Goal: Use online tool/utility: Use online tool/utility

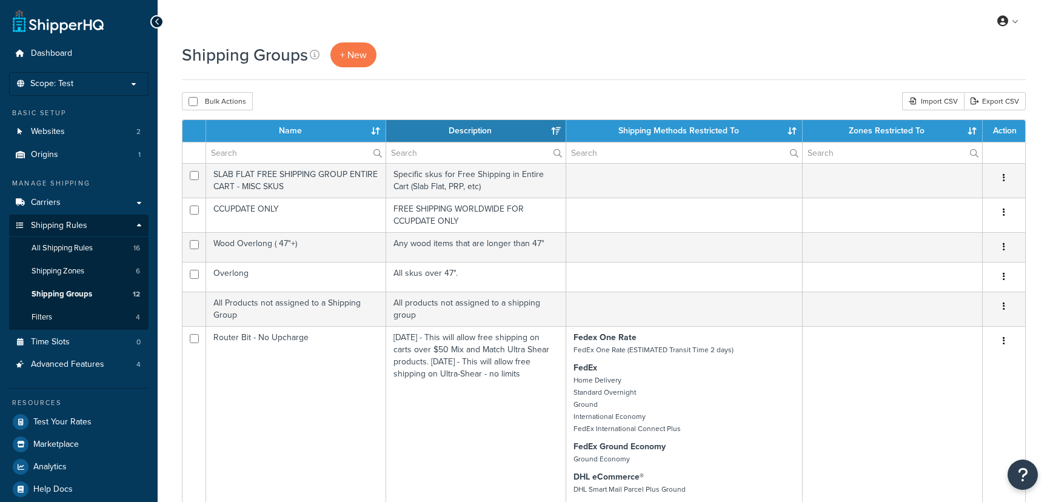
select select "15"
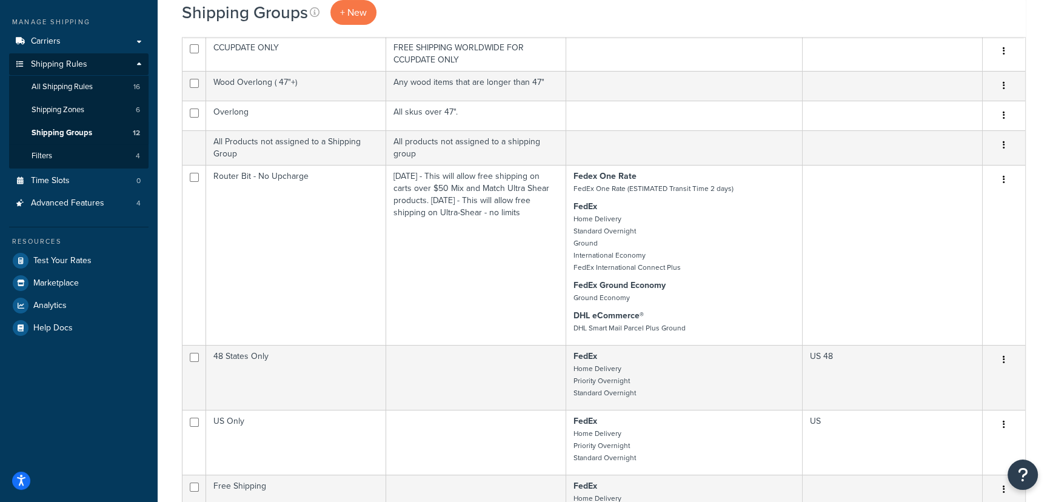
scroll to position [165, 0]
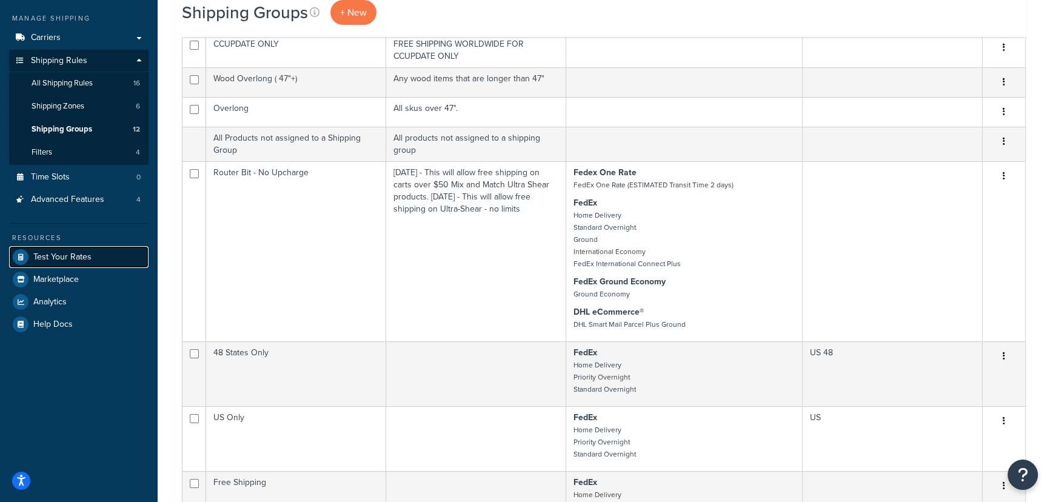
click at [127, 251] on link "Test Your Rates" at bounding box center [78, 257] width 139 height 22
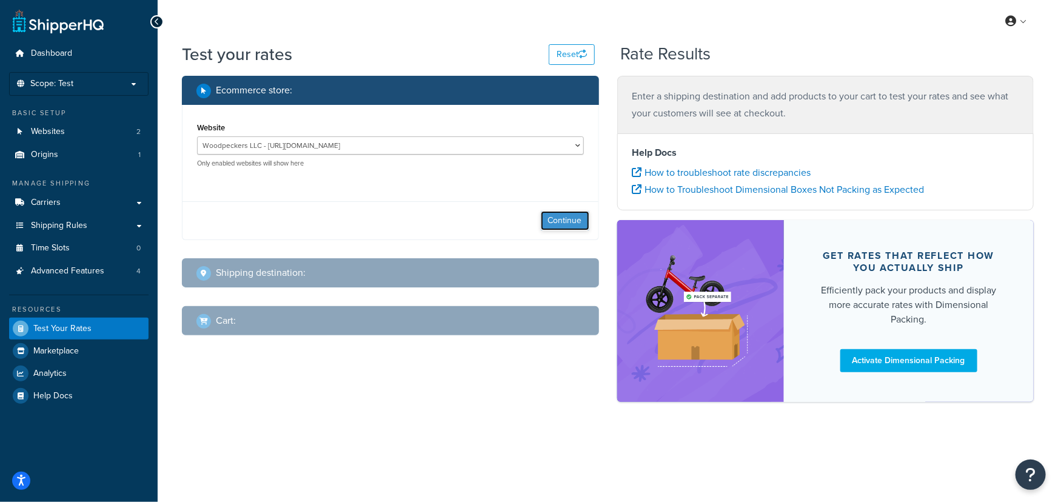
click at [566, 221] on button "Continue" at bounding box center [565, 220] width 49 height 19
select select "[GEOGRAPHIC_DATA]"
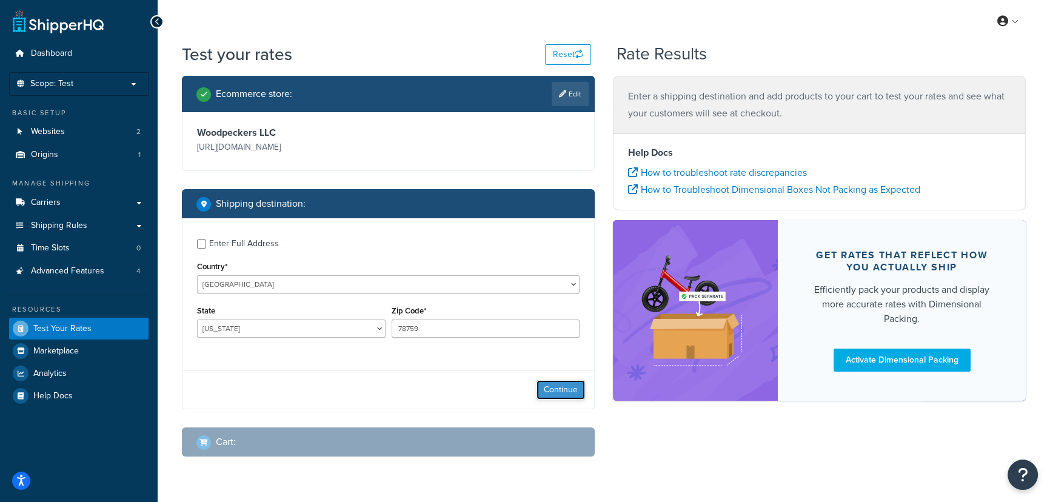
click at [573, 390] on button "Continue" at bounding box center [561, 389] width 49 height 19
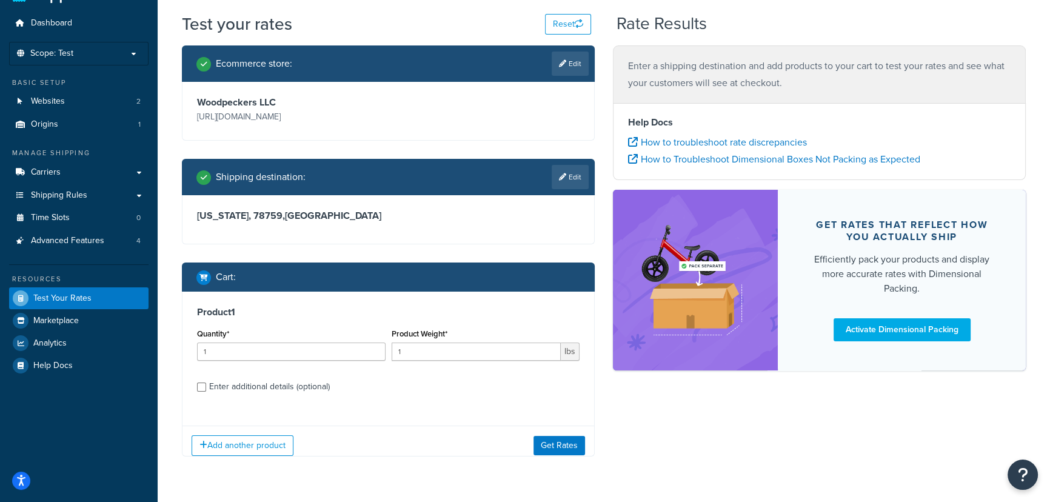
scroll to position [57, 0]
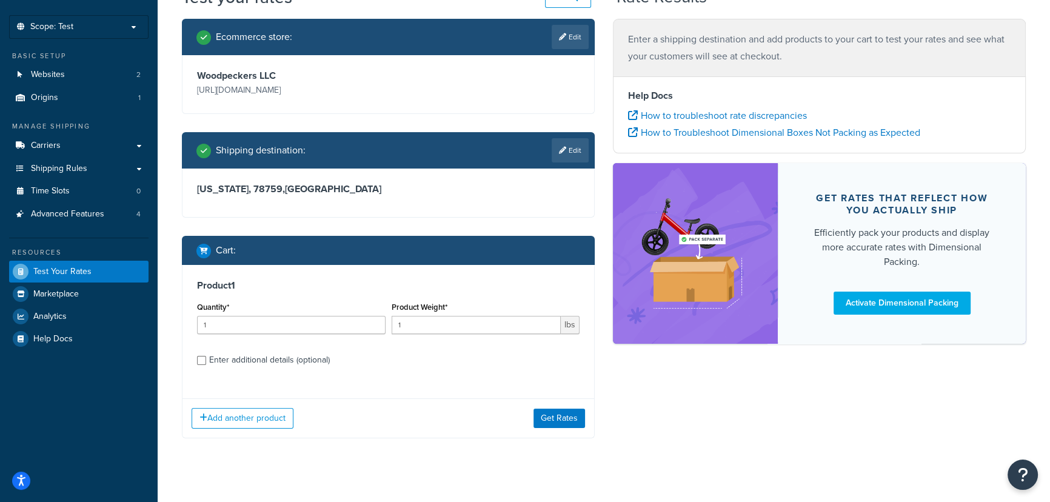
click at [321, 355] on div "Enter additional details (optional)" at bounding box center [269, 360] width 121 height 17
click at [206, 356] on input "Enter additional details (optional)" at bounding box center [201, 360] width 9 height 9
checkbox input "true"
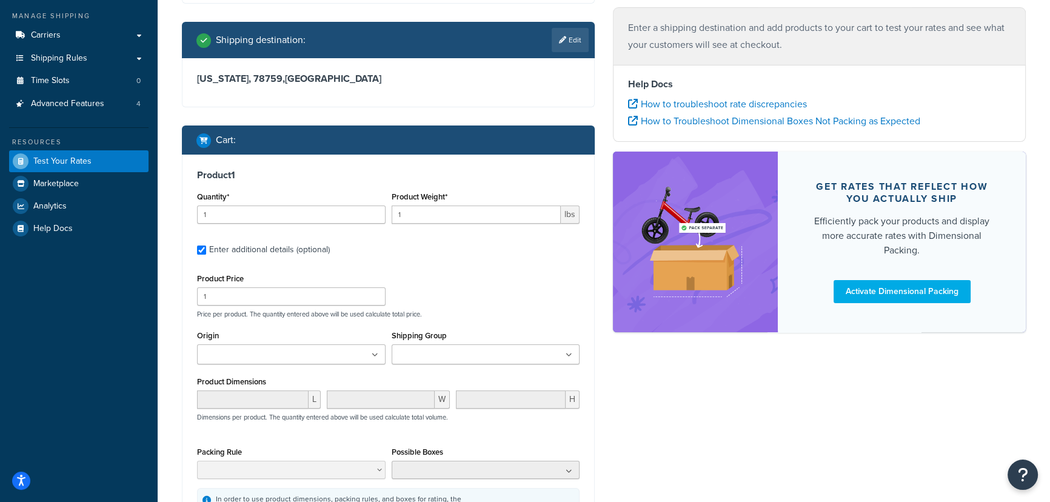
click at [442, 364] on ul at bounding box center [486, 354] width 189 height 20
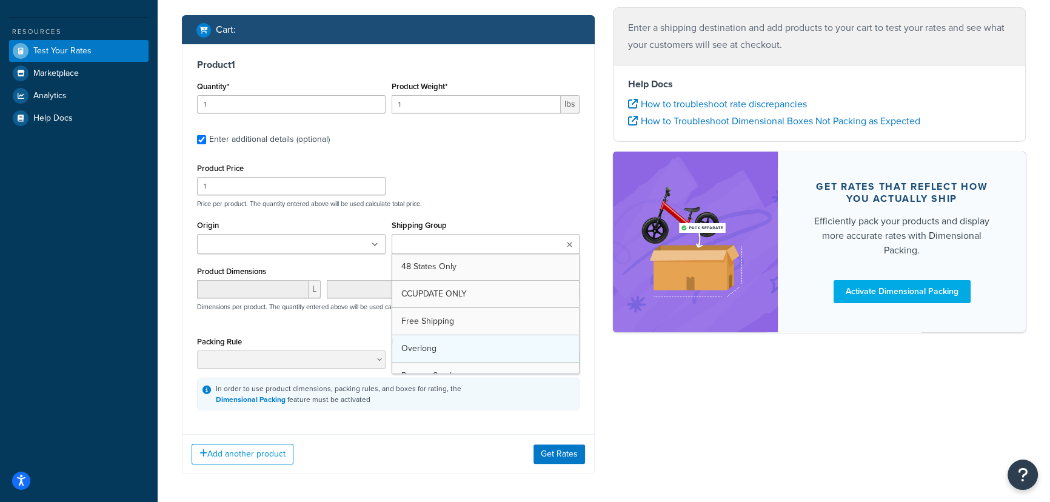
scroll to position [55, 0]
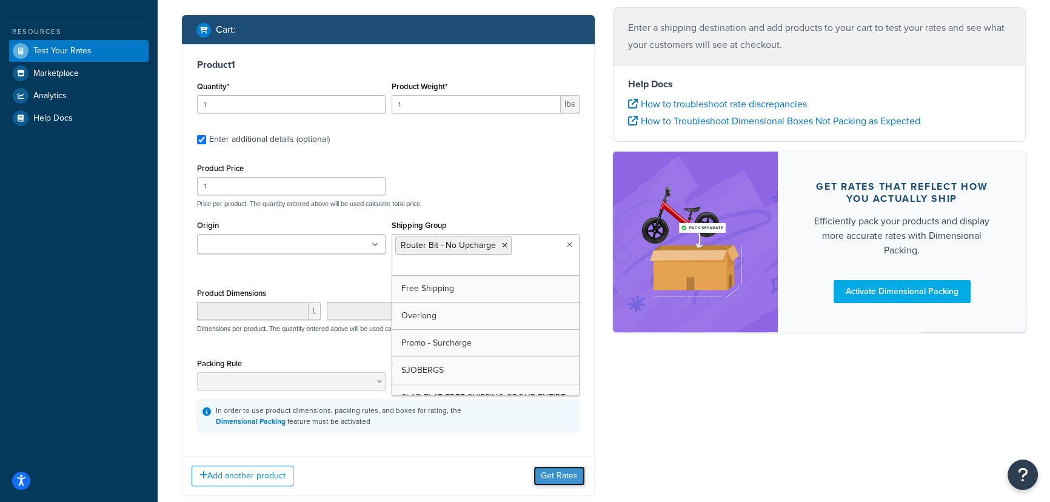
click at [554, 479] on button "Get Rates" at bounding box center [560, 475] width 52 height 19
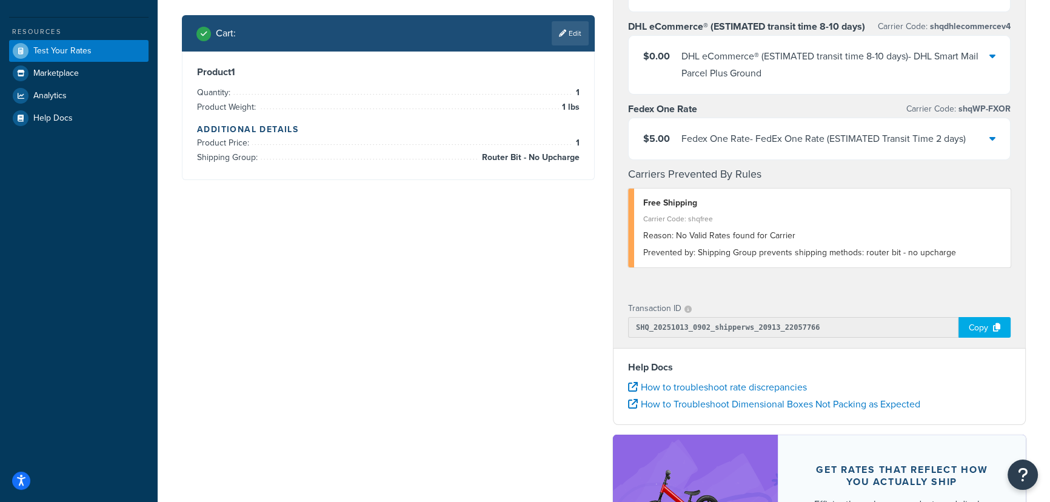
scroll to position [167, 0]
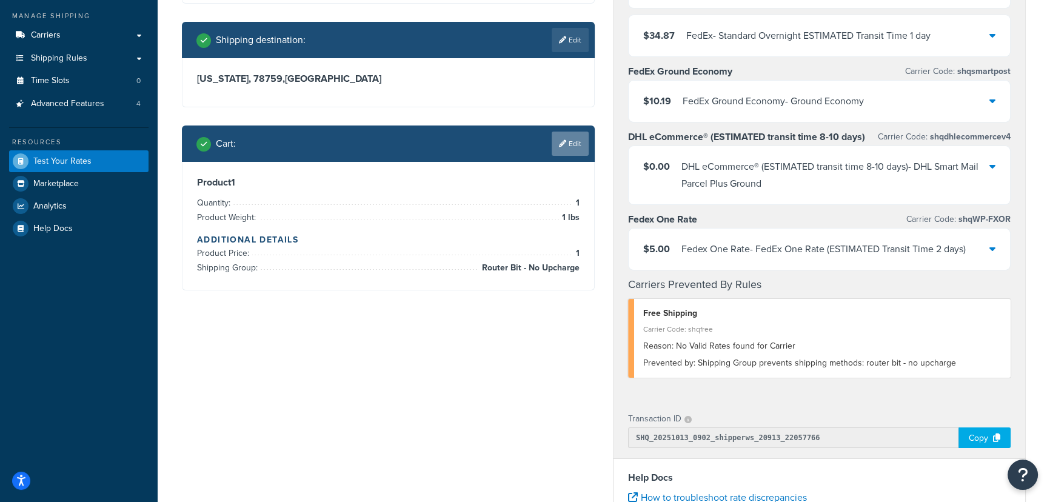
click at [568, 141] on link "Edit" at bounding box center [570, 144] width 37 height 24
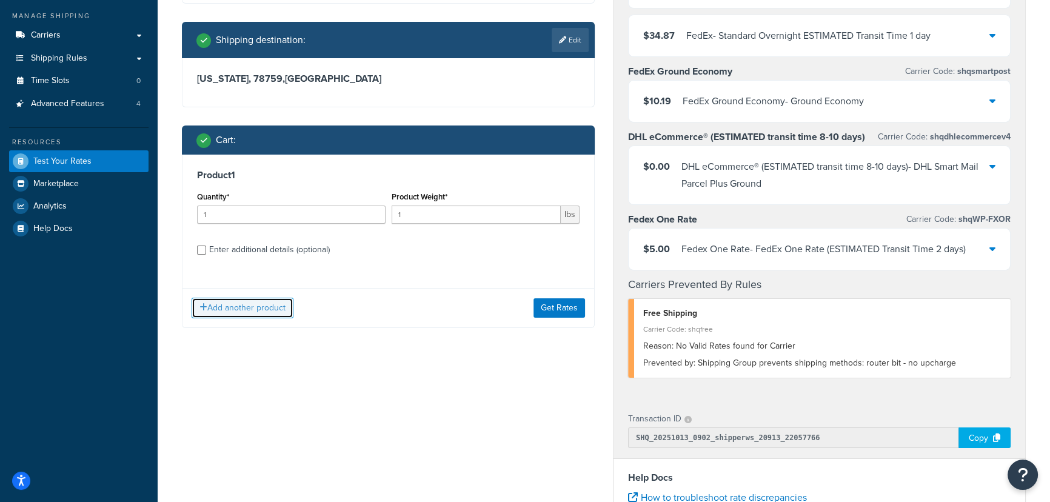
drag, startPoint x: 286, startPoint y: 307, endPoint x: 281, endPoint y: 323, distance: 16.3
click at [286, 309] on button "Add another product" at bounding box center [243, 308] width 102 height 21
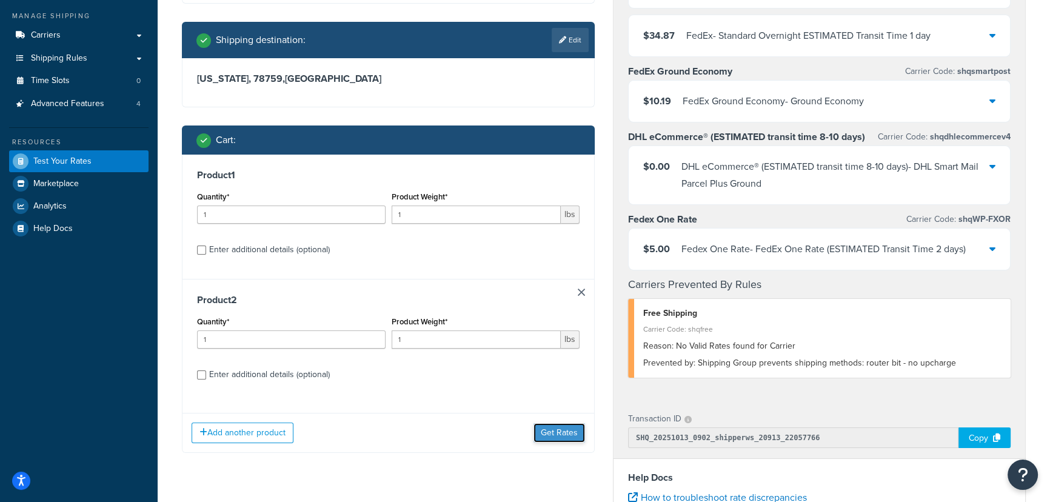
click at [567, 432] on button "Get Rates" at bounding box center [560, 432] width 52 height 19
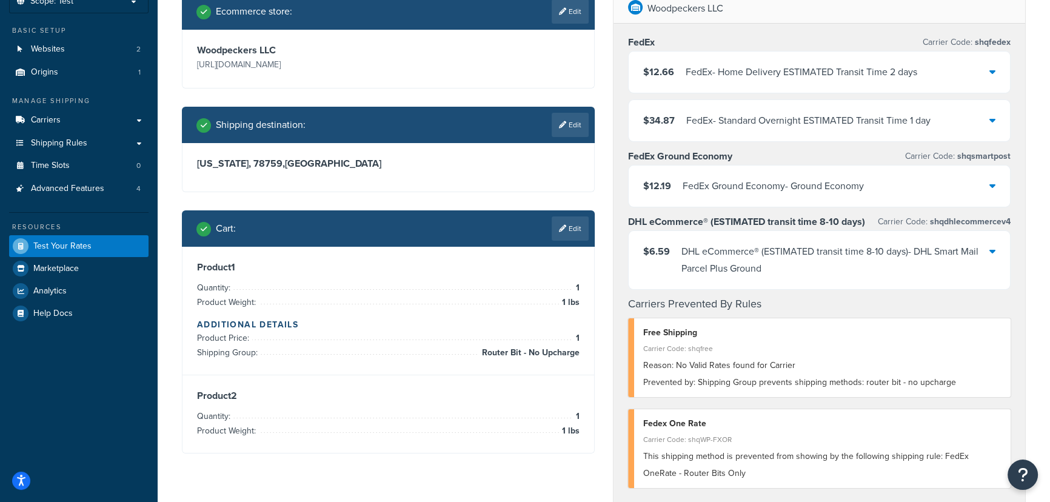
scroll to position [57, 0]
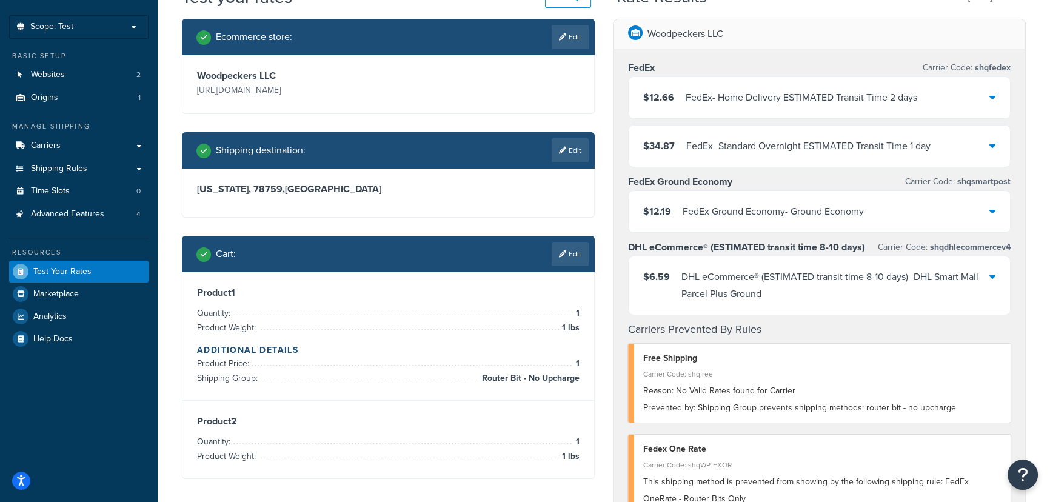
click at [987, 97] on div "$12.66 FedEx - Home Delivery ESTIMATED Transit Time 2 days" at bounding box center [819, 97] width 381 height 41
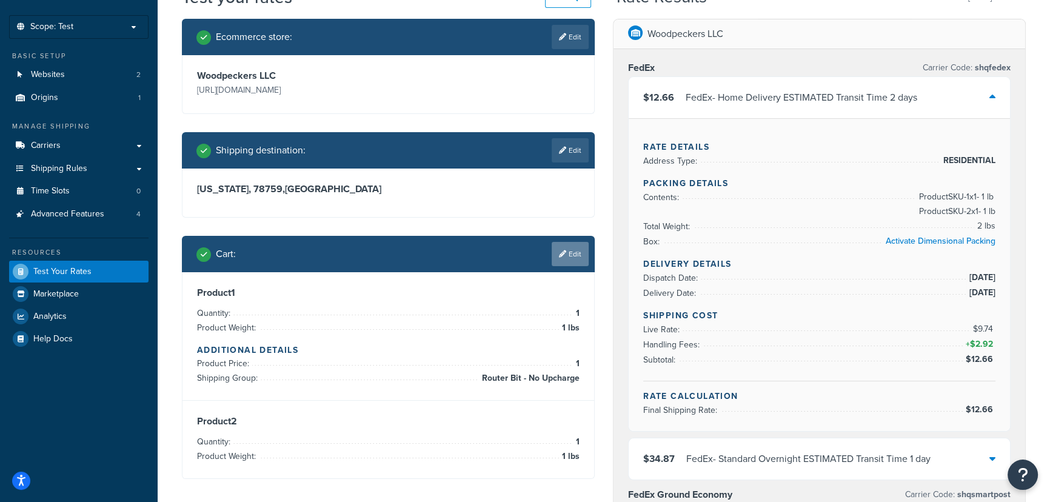
click at [557, 249] on link "Edit" at bounding box center [570, 254] width 37 height 24
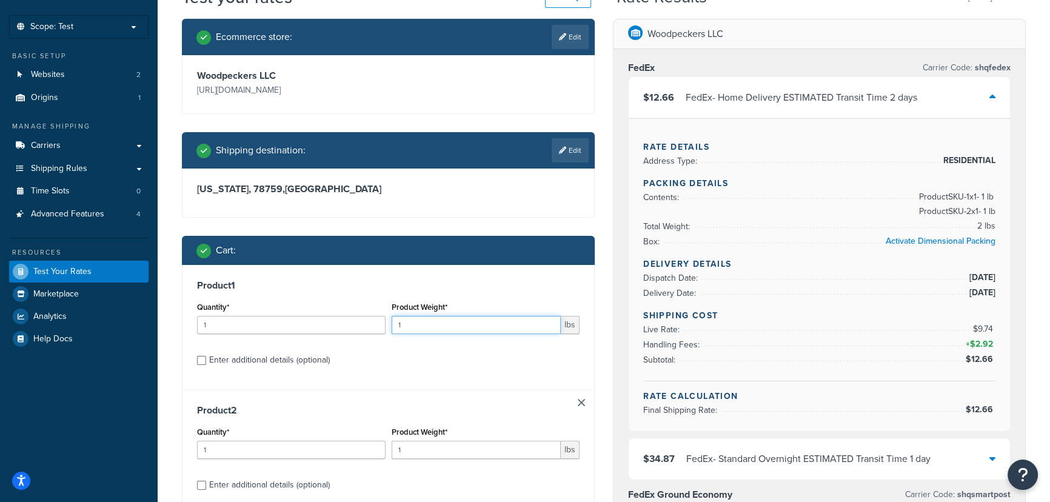
click at [437, 327] on input "1" at bounding box center [477, 325] width 170 height 18
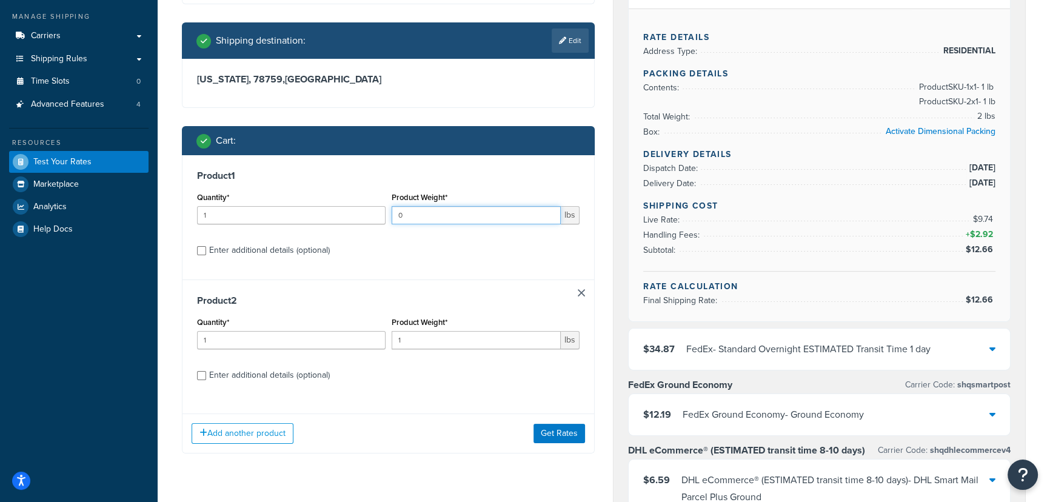
scroll to position [167, 0]
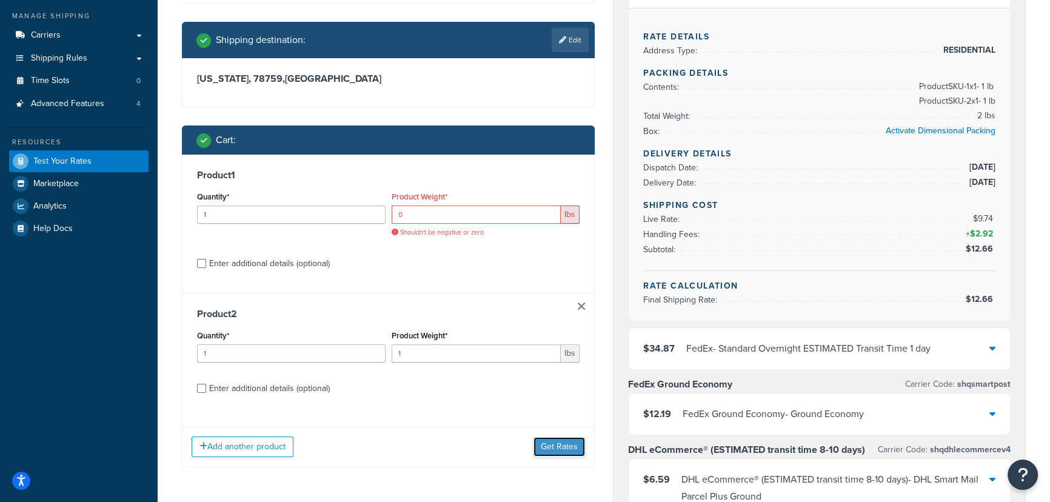
click at [557, 436] on div "Add another product Get Rates" at bounding box center [389, 446] width 412 height 39
click at [458, 218] on input "0" at bounding box center [477, 215] width 170 height 18
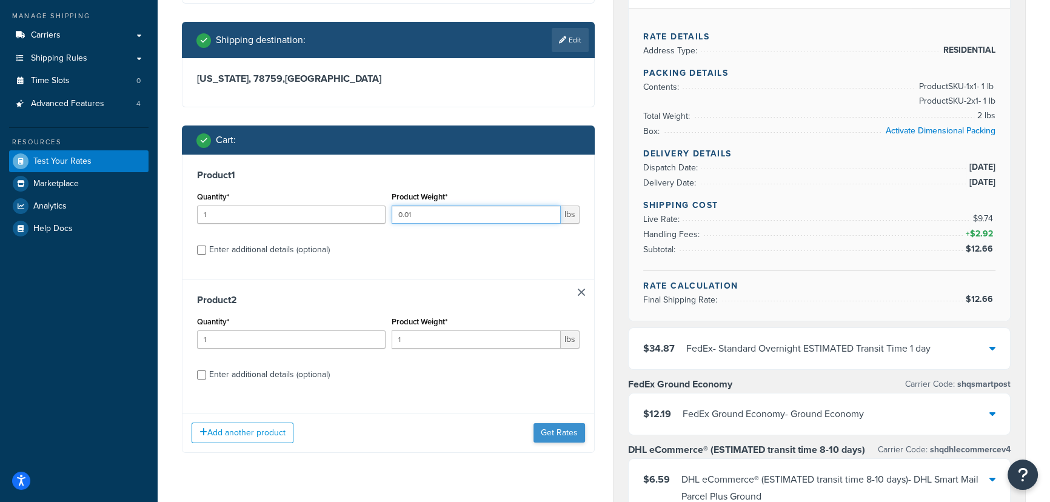
type input "0.01"
click at [561, 430] on button "Get Rates" at bounding box center [560, 432] width 52 height 19
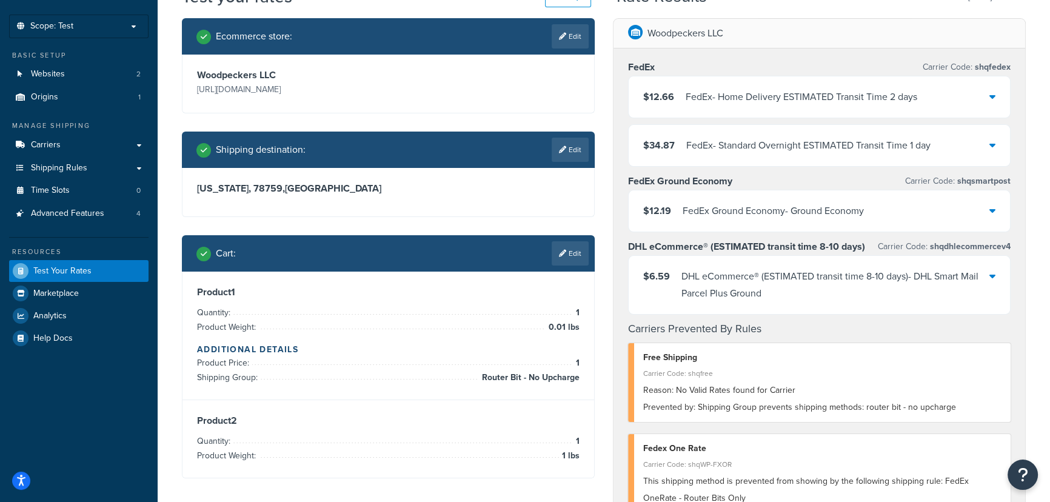
scroll to position [57, 0]
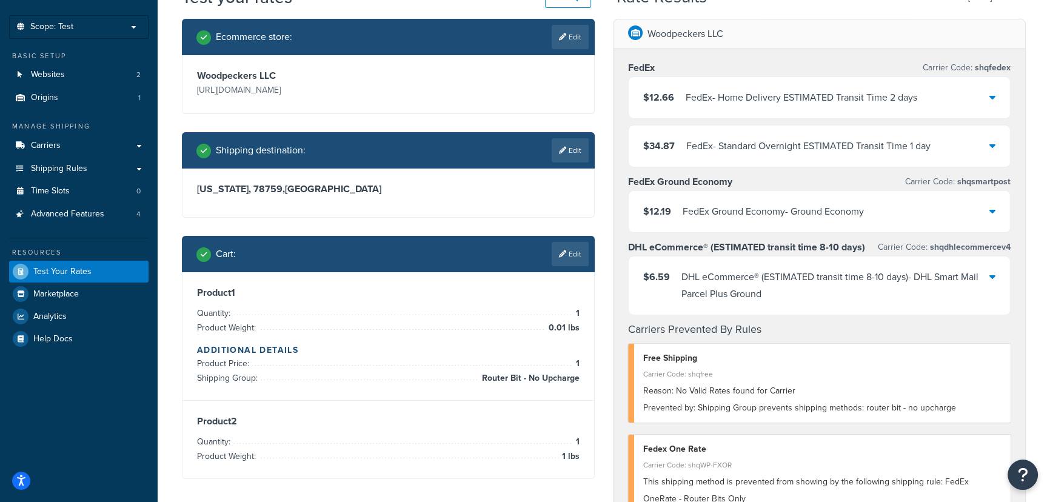
click at [854, 99] on div "FedEx - Home Delivery ESTIMATED Transit Time 2 days" at bounding box center [802, 97] width 232 height 17
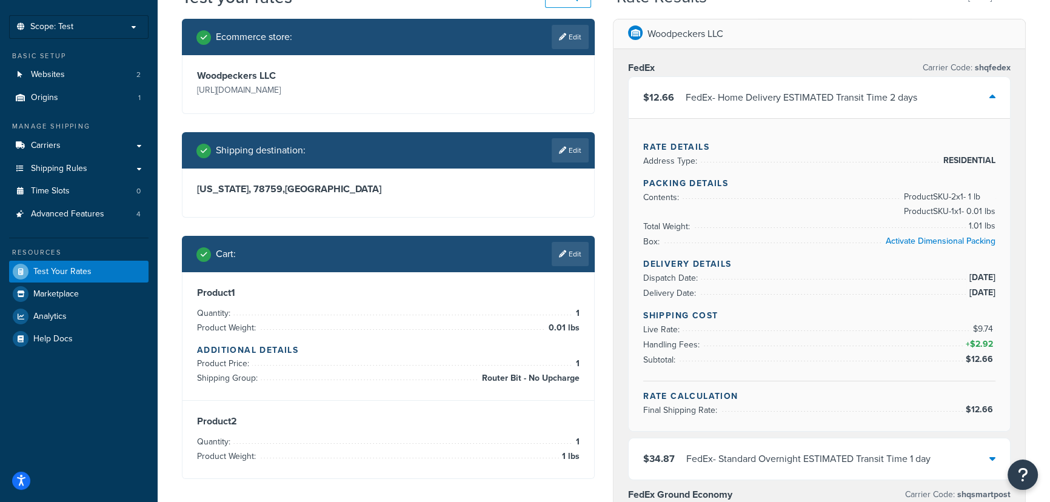
click at [854, 99] on div "FedEx - Home Delivery ESTIMATED Transit Time 2 days" at bounding box center [802, 97] width 232 height 17
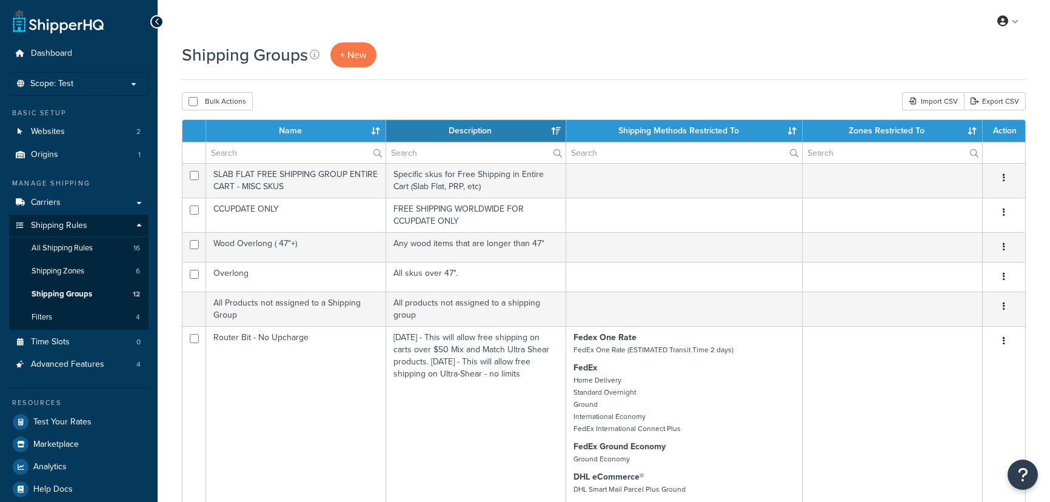
select select "15"
drag, startPoint x: 87, startPoint y: 414, endPoint x: 110, endPoint y: 410, distance: 23.4
click at [87, 417] on span "Test Your Rates" at bounding box center [62, 422] width 58 height 10
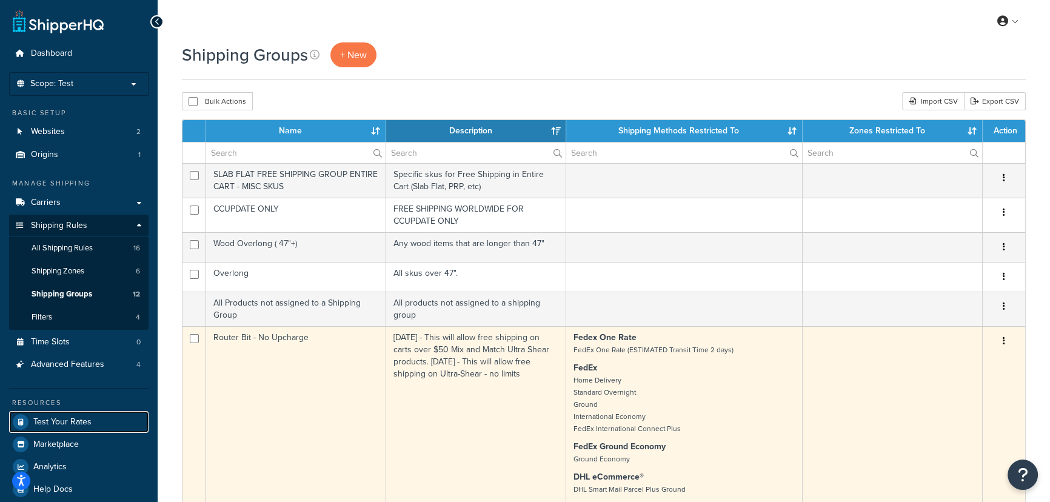
scroll to position [97, 0]
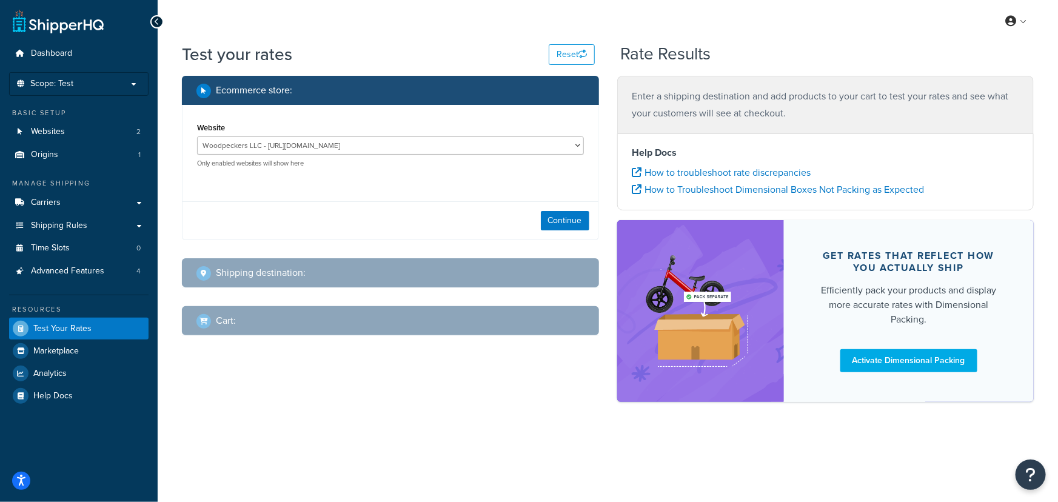
click at [370, 277] on div "Shipping destination :" at bounding box center [394, 272] width 397 height 17
click at [567, 213] on button "Continue" at bounding box center [565, 220] width 49 height 19
select select "[GEOGRAPHIC_DATA]"
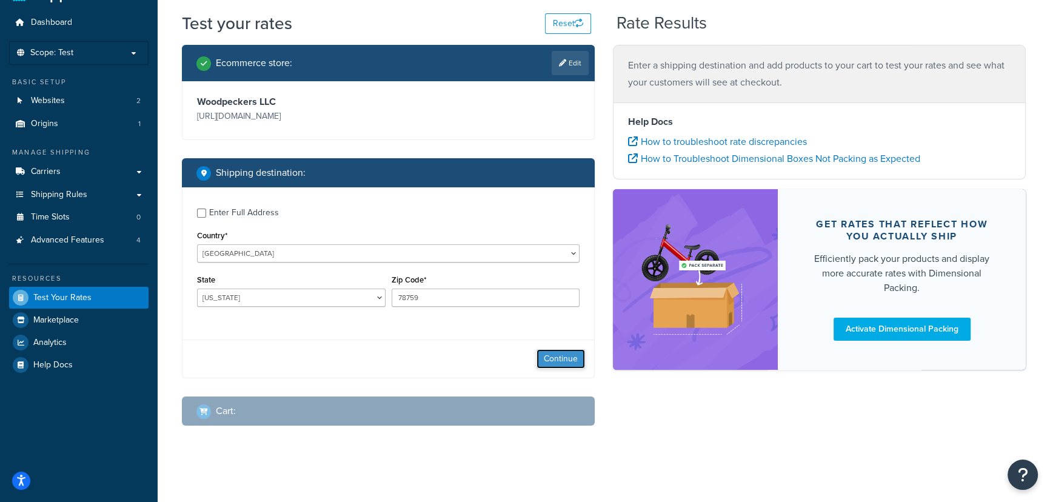
click at [564, 358] on button "Continue" at bounding box center [561, 358] width 49 height 19
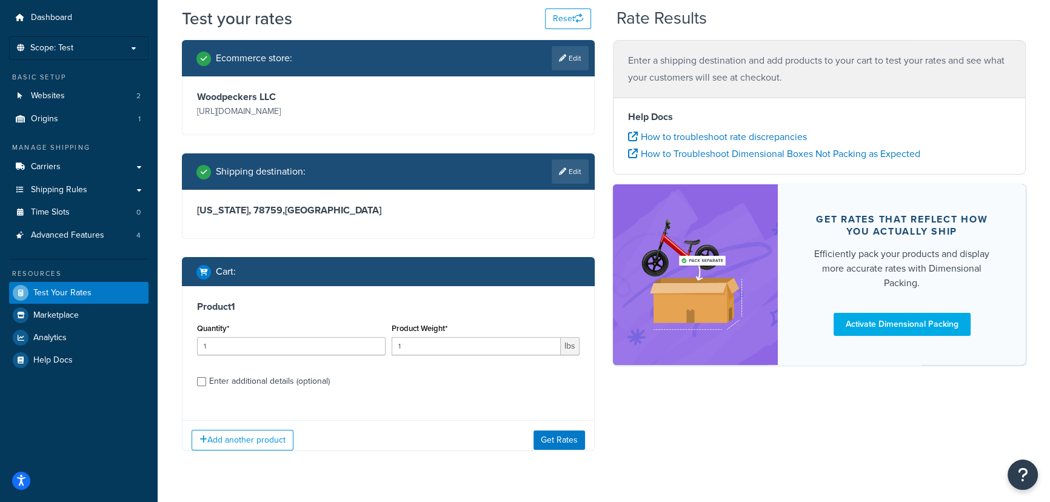
scroll to position [41, 0]
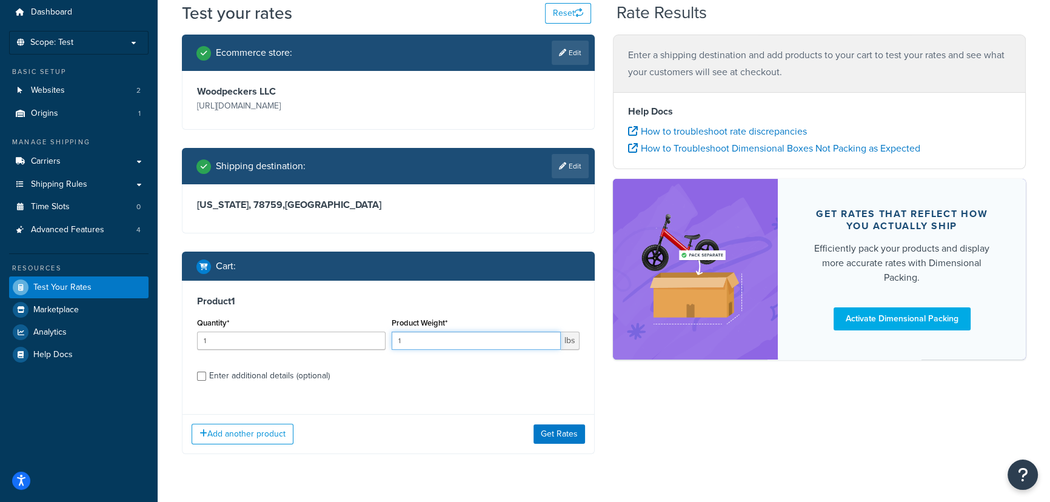
click at [467, 336] on input "1" at bounding box center [477, 341] width 170 height 18
type input "0.01"
click at [248, 376] on div "Enter additional details (optional)" at bounding box center [269, 375] width 121 height 17
click at [206, 376] on input "Enter additional details (optional)" at bounding box center [201, 376] width 9 height 9
checkbox input "true"
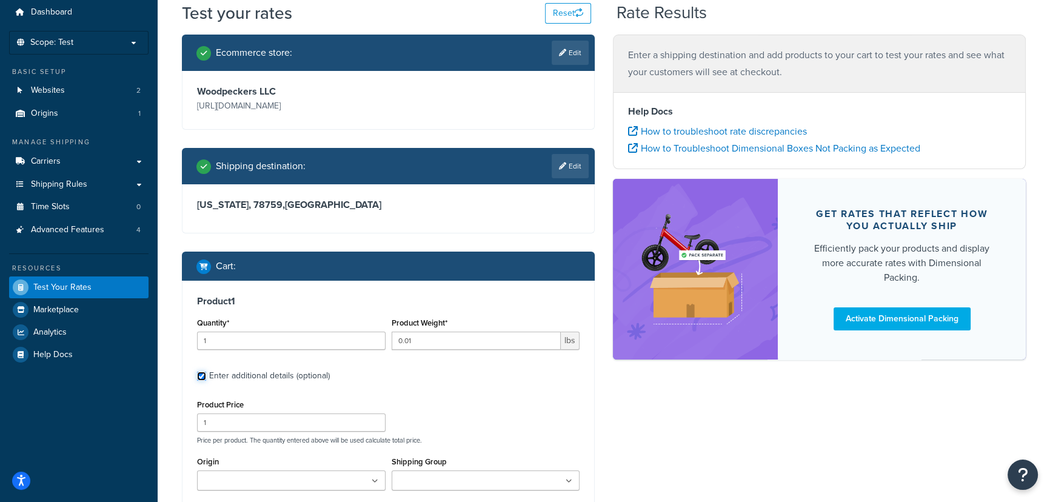
scroll to position [152, 0]
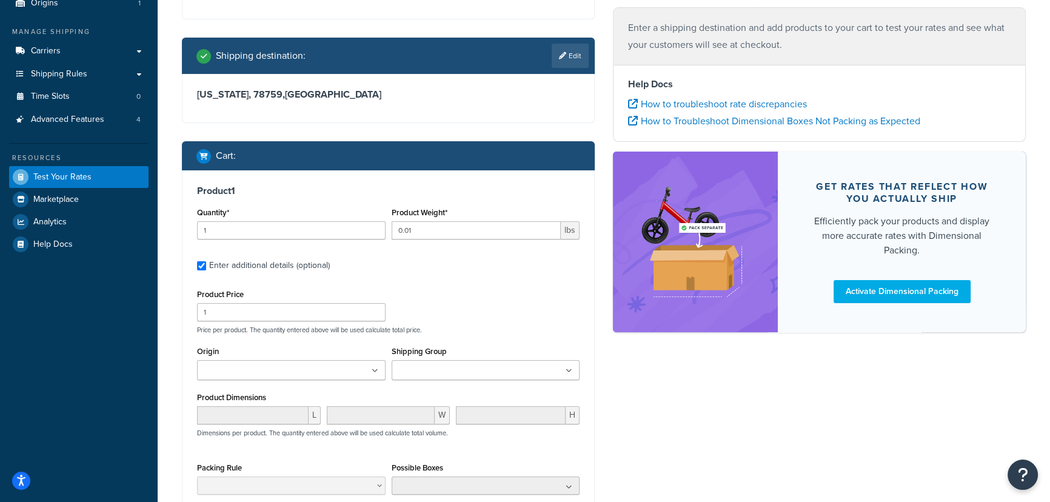
click at [412, 375] on input "Shipping Group" at bounding box center [448, 370] width 107 height 13
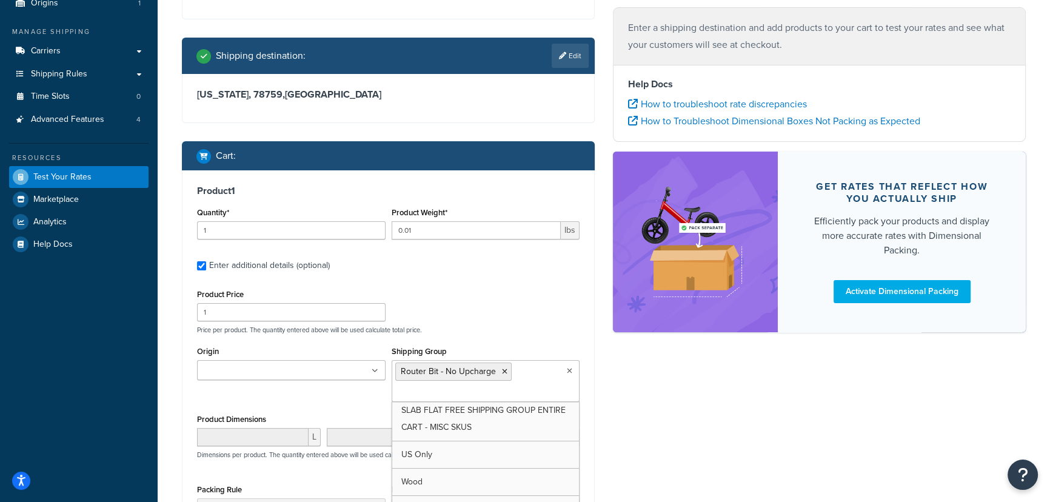
scroll to position [169, 0]
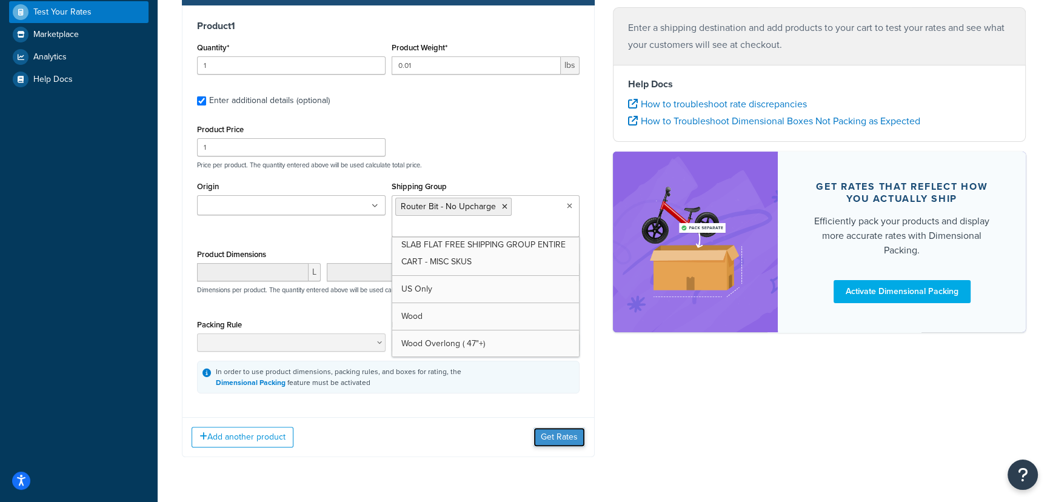
click at [568, 439] on button "Get Rates" at bounding box center [560, 437] width 52 height 19
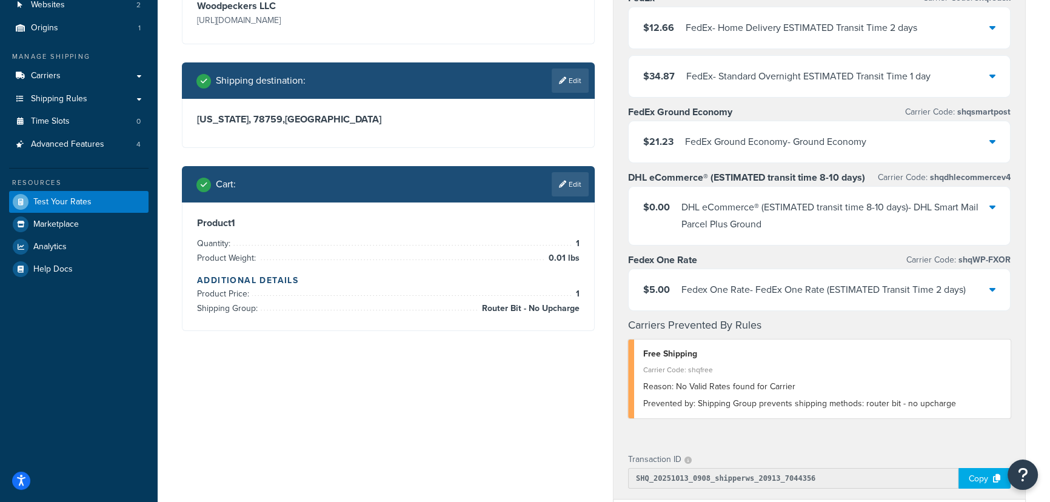
scroll to position [41, 0]
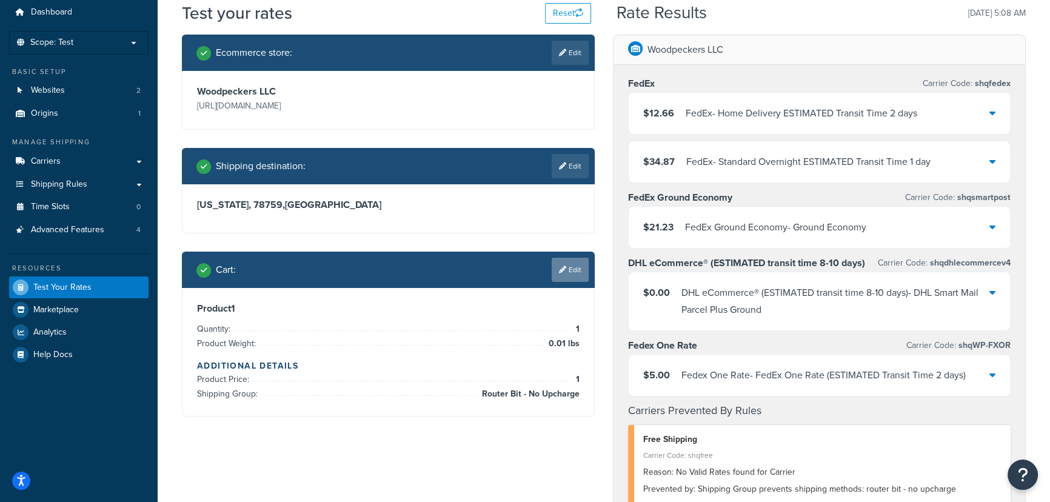
click at [577, 266] on link "Edit" at bounding box center [570, 270] width 37 height 24
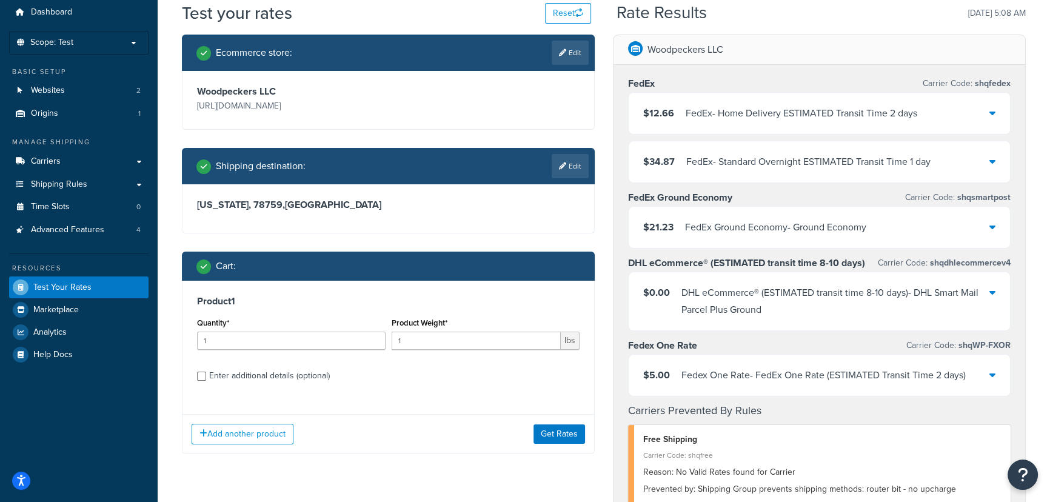
scroll to position [152, 0]
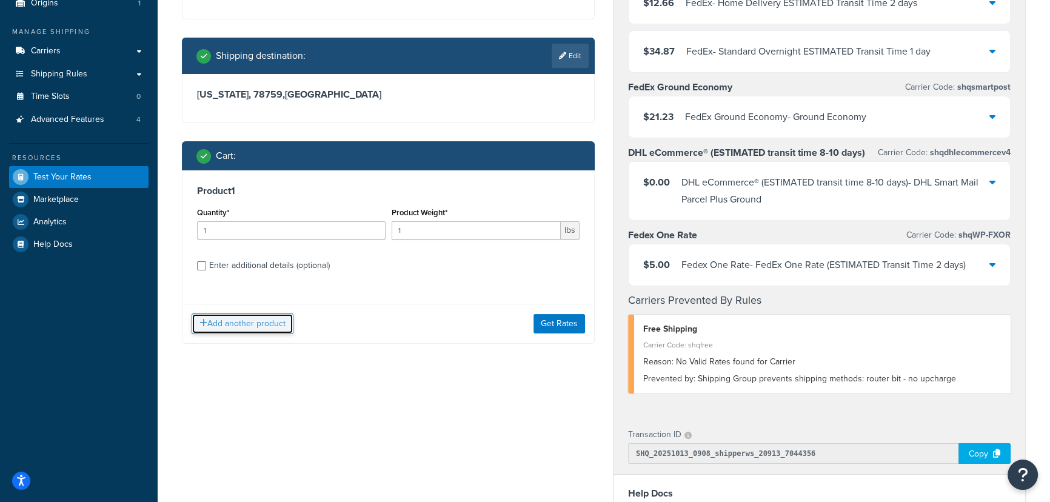
click at [266, 325] on button "Add another product" at bounding box center [243, 324] width 102 height 21
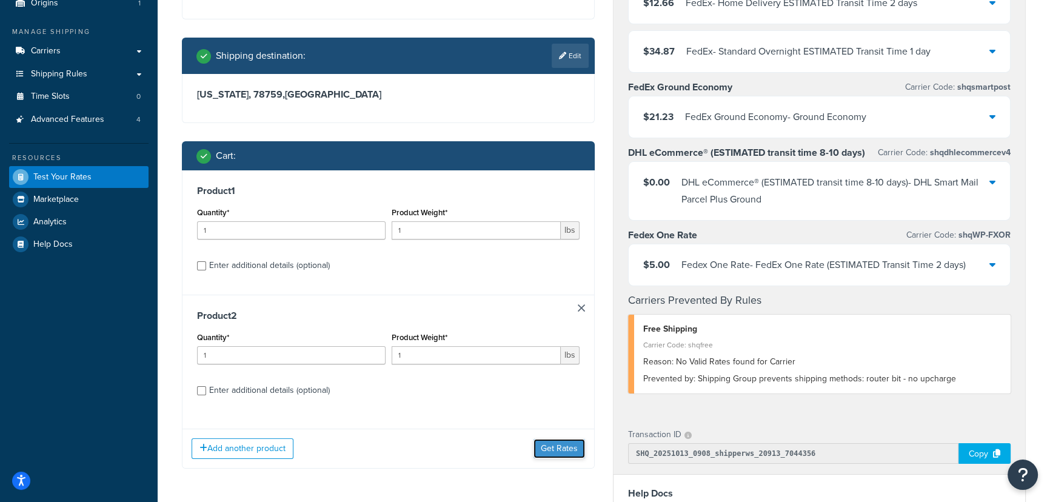
click at [560, 448] on button "Get Rates" at bounding box center [560, 448] width 52 height 19
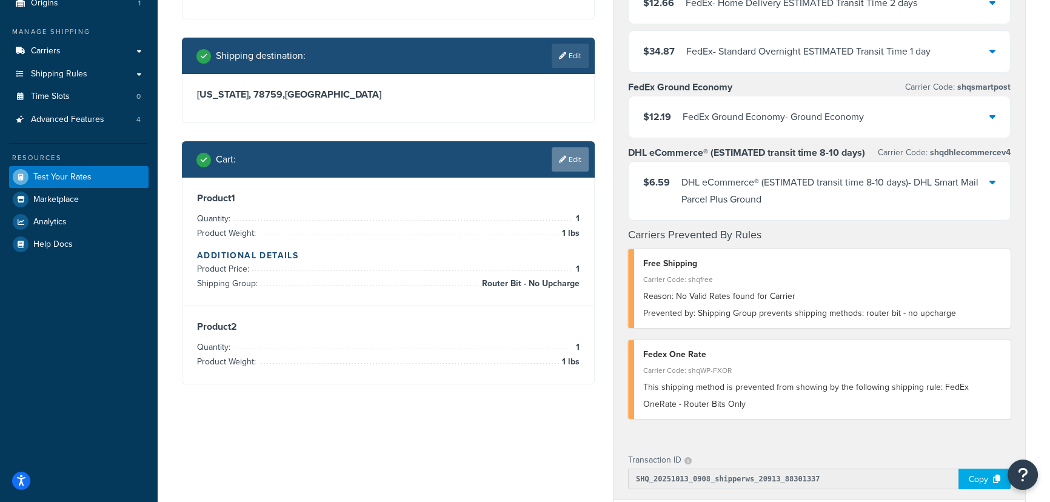
click at [582, 156] on link "Edit" at bounding box center [570, 159] width 37 height 24
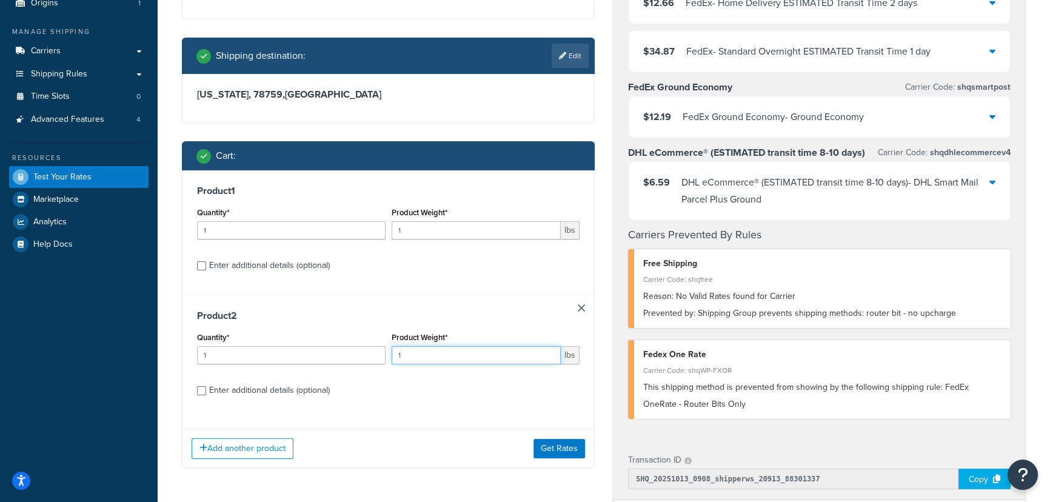
click at [434, 361] on input "1" at bounding box center [477, 355] width 170 height 18
type input "10"
click at [557, 449] on button "Get Rates" at bounding box center [560, 448] width 52 height 19
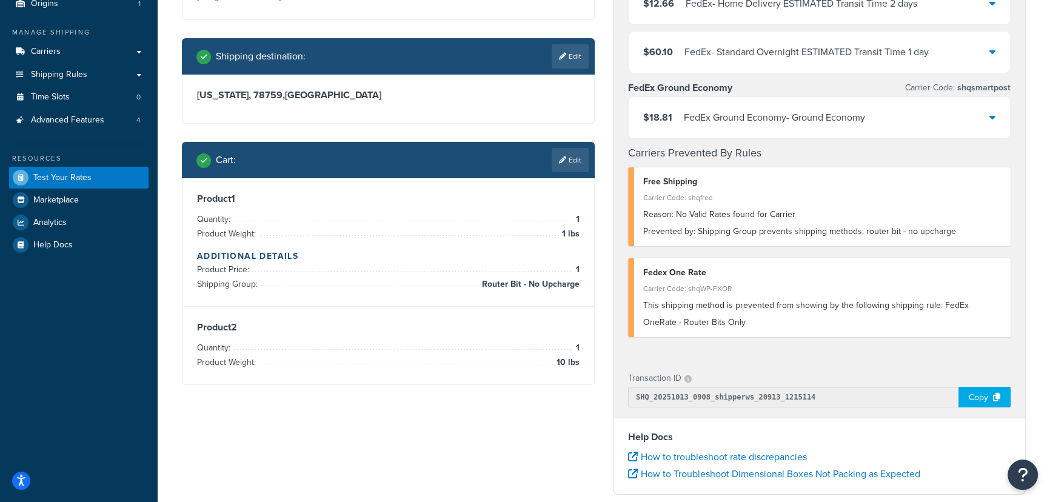
scroll to position [0, 0]
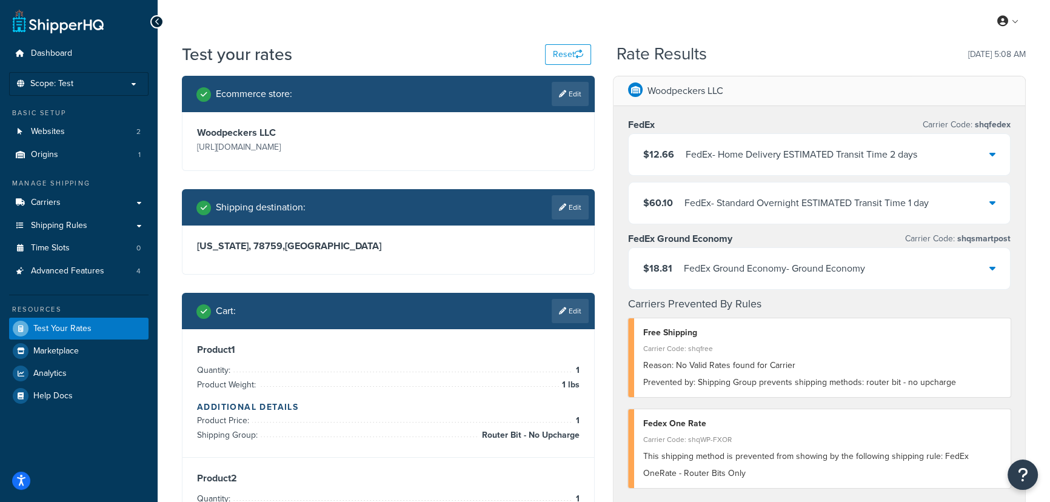
click at [983, 152] on div "$12.66 FedEx - Home Delivery ESTIMATED Transit Time 2 days" at bounding box center [819, 154] width 381 height 41
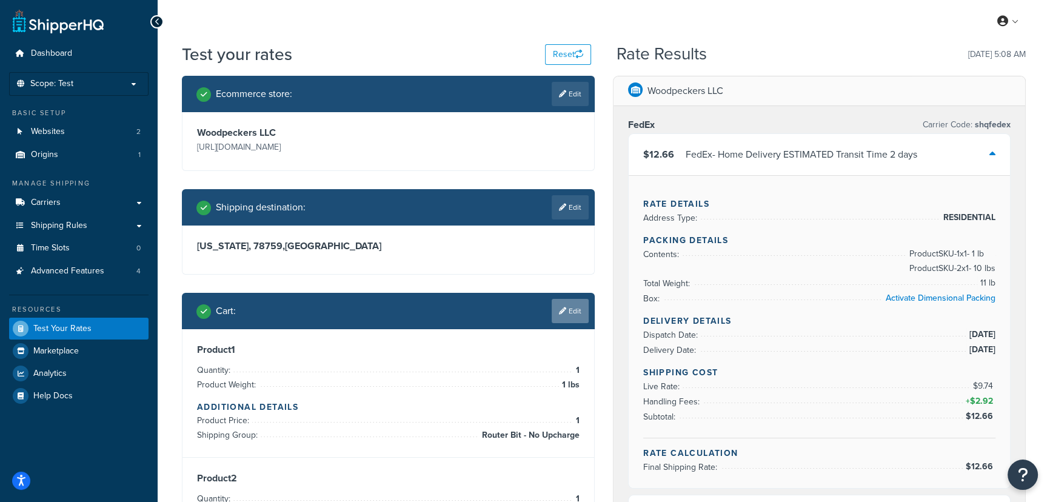
click at [573, 310] on link "Edit" at bounding box center [570, 311] width 37 height 24
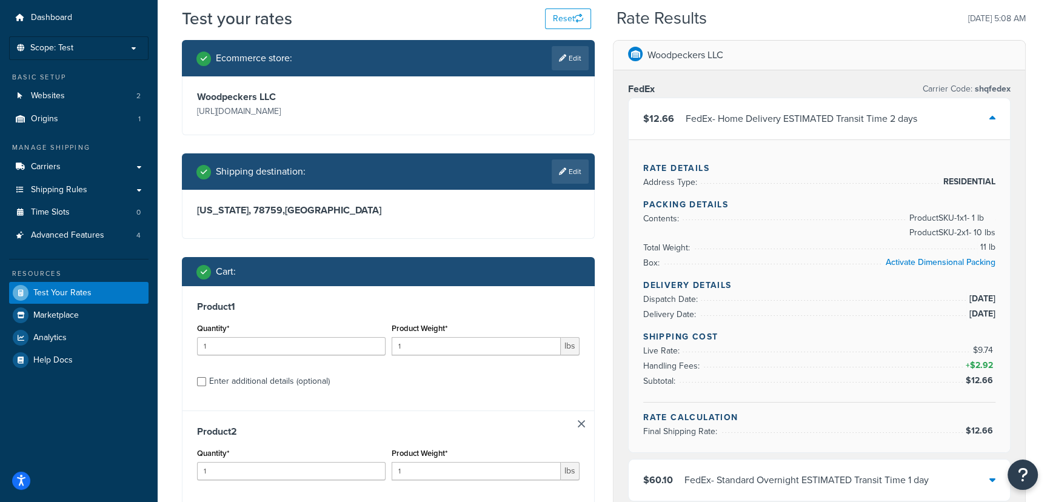
scroll to position [55, 0]
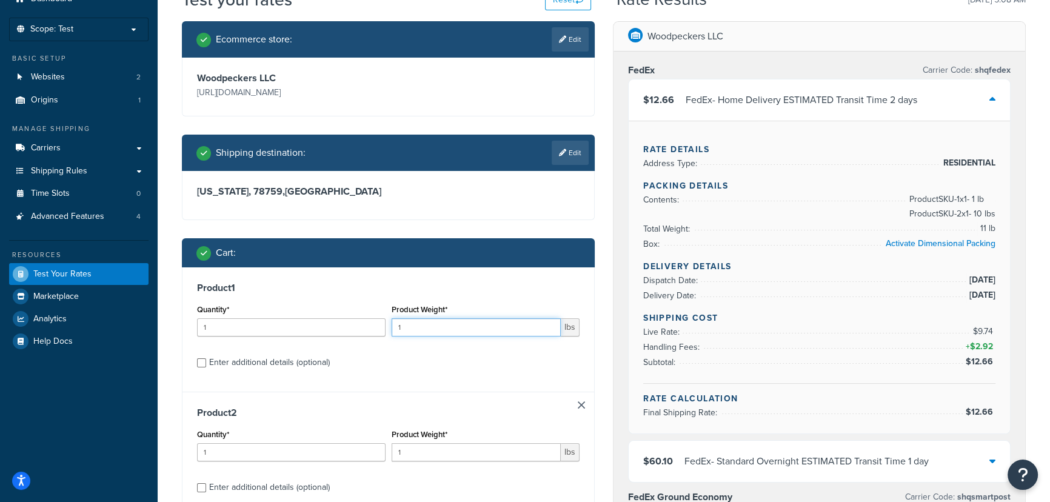
click at [438, 329] on input "1" at bounding box center [477, 327] width 170 height 18
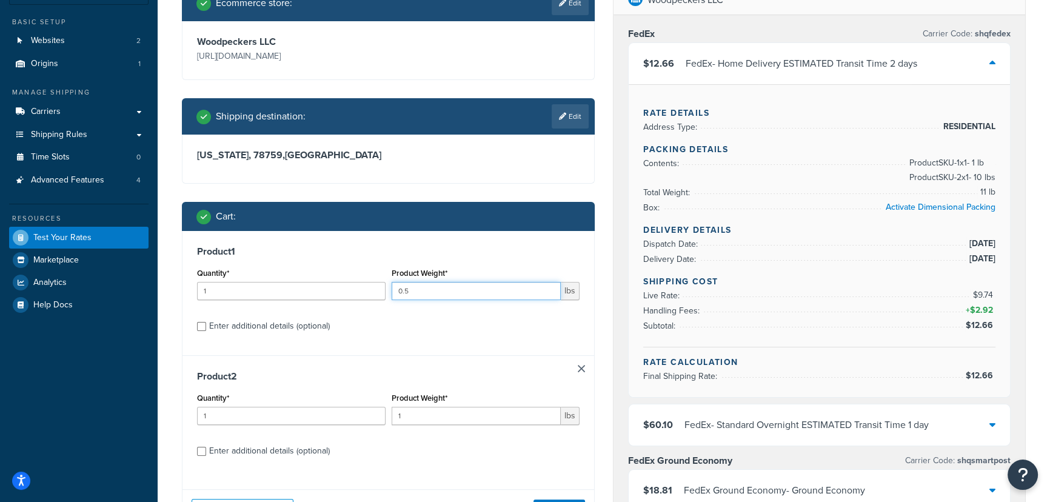
scroll to position [165, 0]
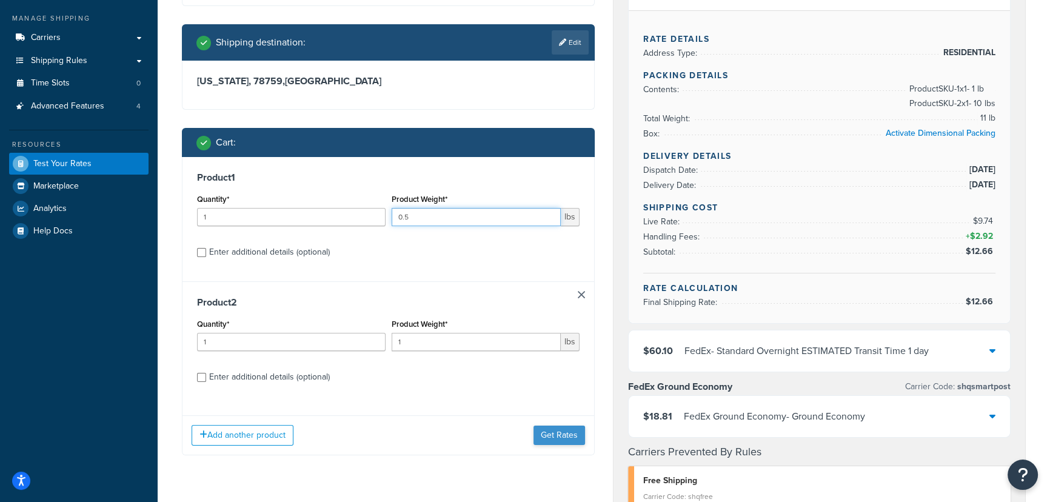
type input "0.5"
click at [562, 437] on button "Get Rates" at bounding box center [560, 435] width 52 height 19
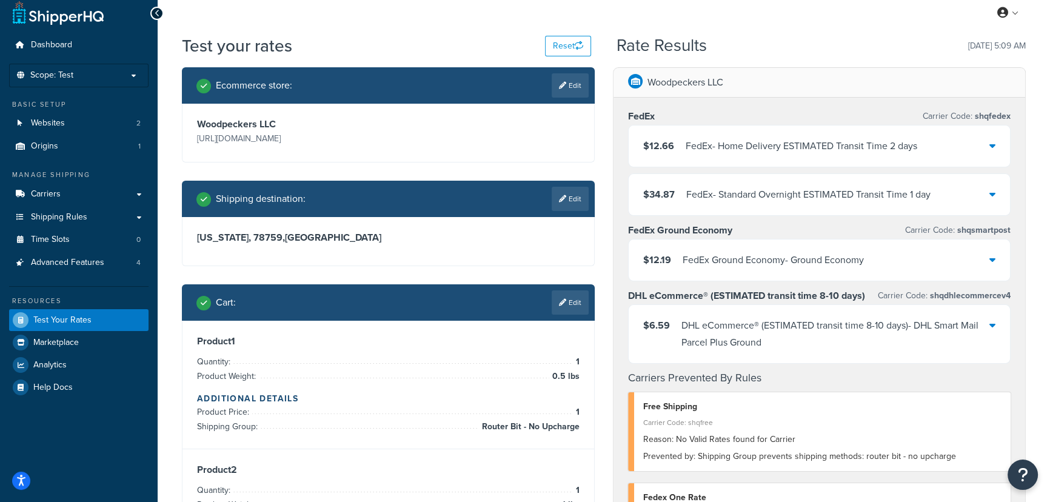
scroll to position [0, 0]
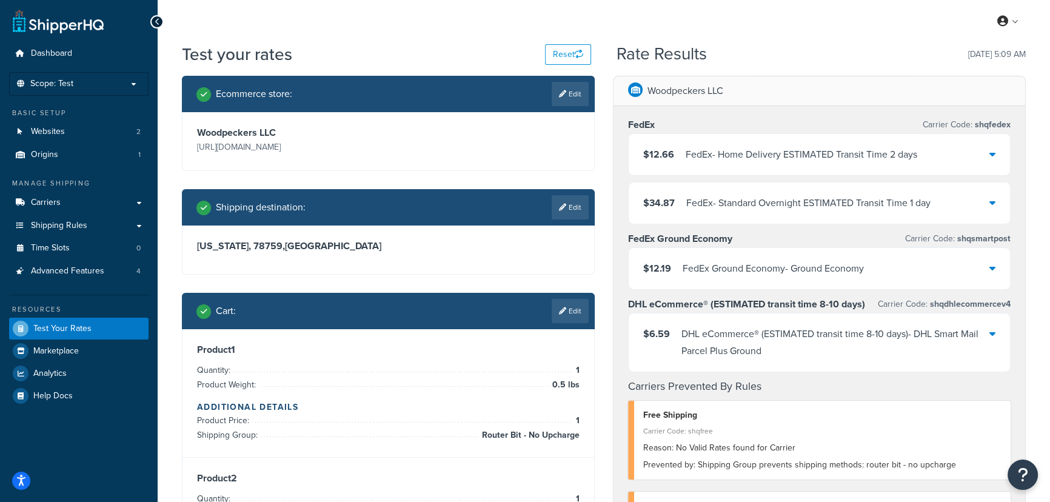
click at [777, 152] on div "FedEx - Home Delivery ESTIMATED Transit Time 2 days" at bounding box center [802, 154] width 232 height 17
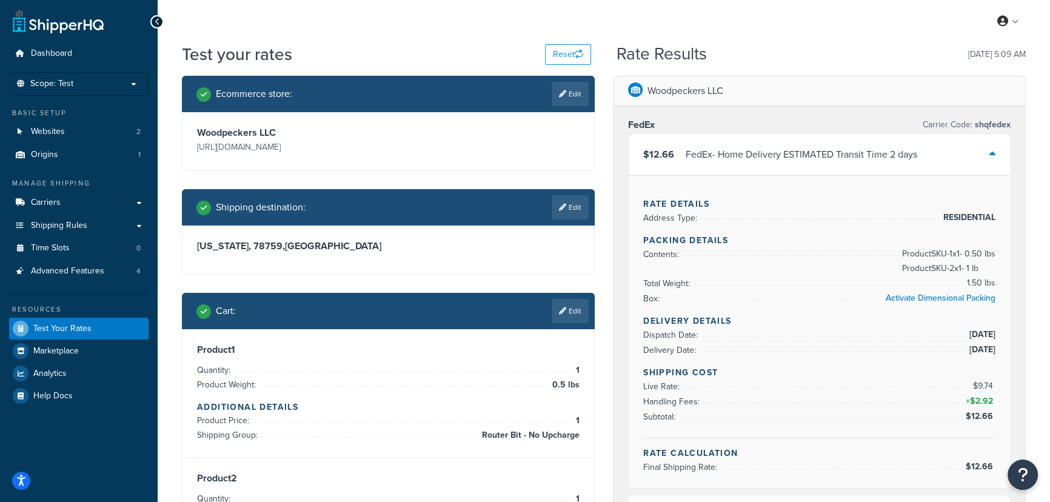
scroll to position [55, 0]
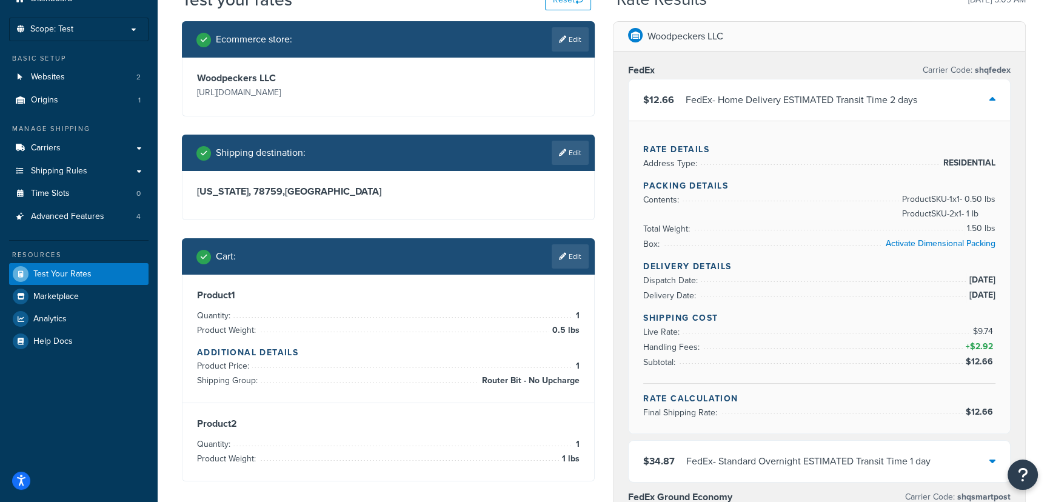
click at [571, 268] on div "Cart : Edit" at bounding box center [388, 256] width 413 height 36
click at [571, 249] on link "Edit" at bounding box center [570, 256] width 37 height 24
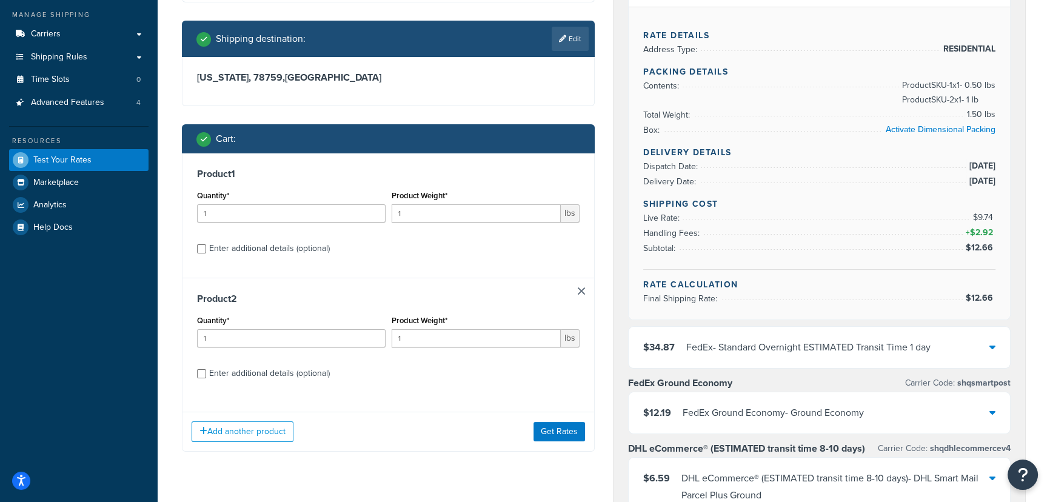
scroll to position [275, 0]
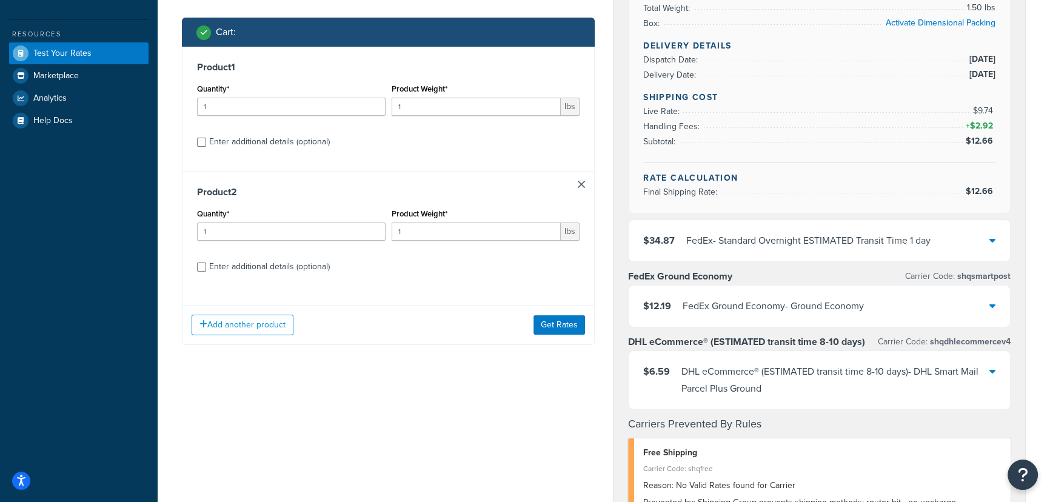
click at [991, 366] on icon at bounding box center [993, 371] width 6 height 10
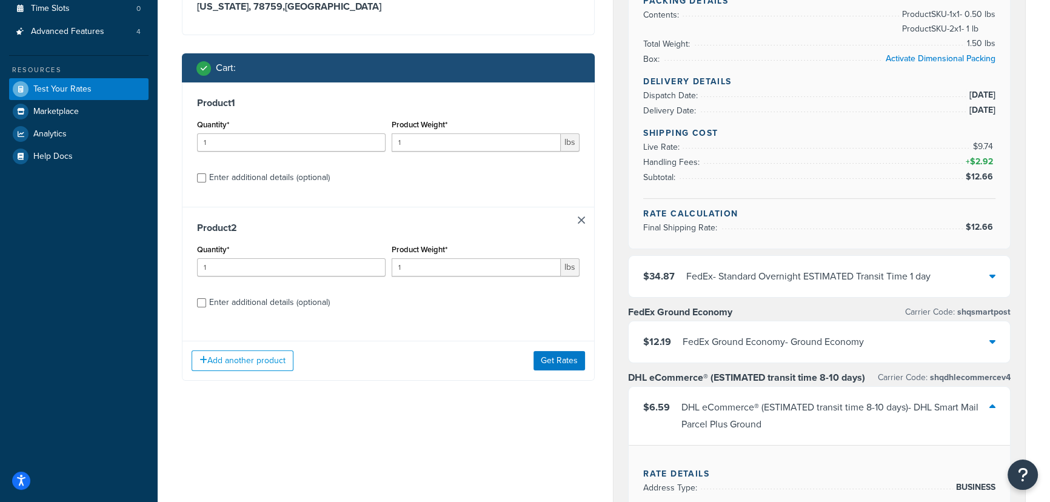
scroll to position [220, 0]
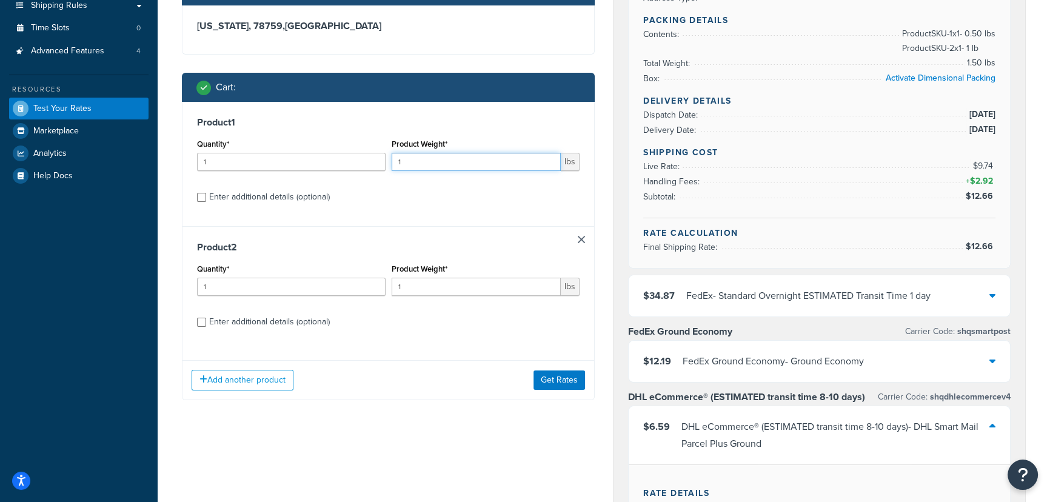
click at [433, 159] on input "1" at bounding box center [477, 162] width 170 height 18
type input "0"
type input ".02"
click at [551, 381] on button "Get Rates" at bounding box center [560, 380] width 52 height 19
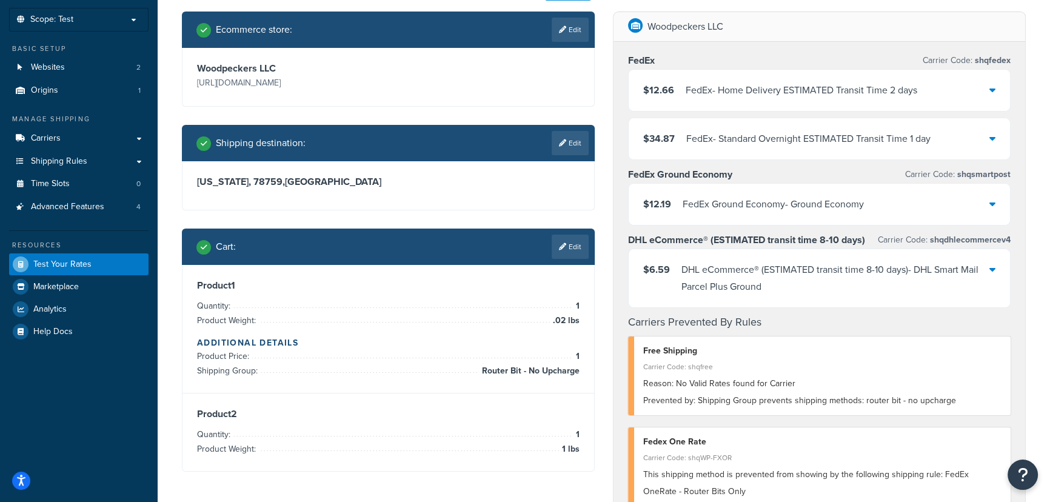
scroll to position [55, 0]
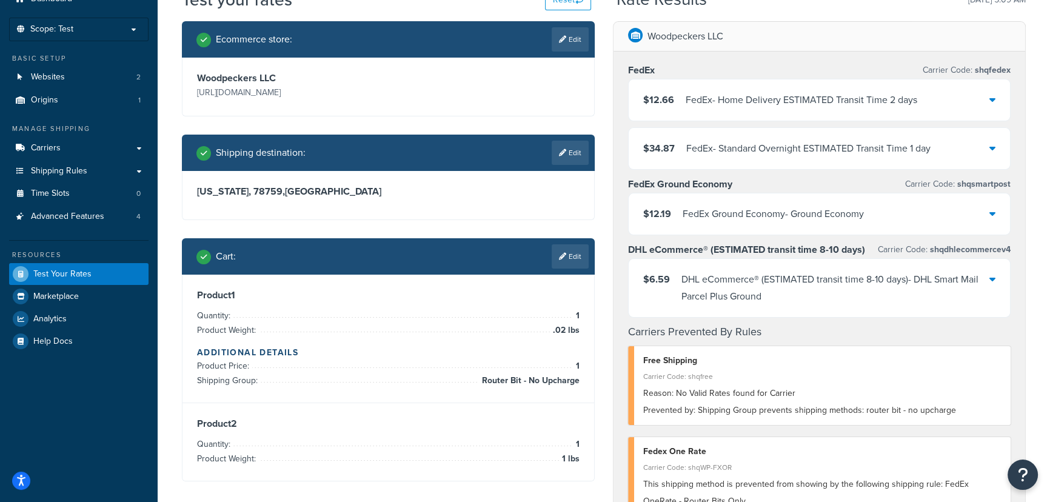
click at [872, 98] on div "FedEx - Home Delivery ESTIMATED Transit Time 2 days" at bounding box center [802, 100] width 232 height 17
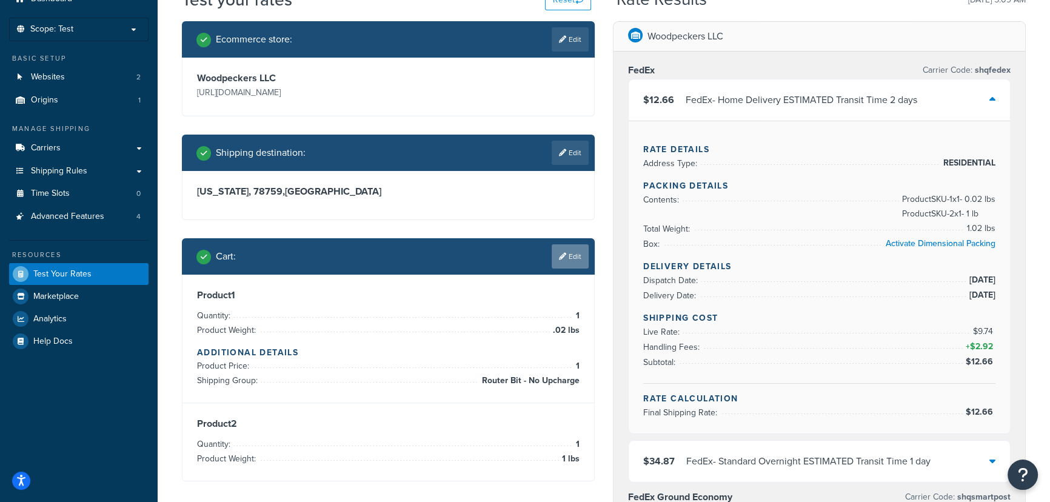
click at [564, 264] on link "Edit" at bounding box center [570, 256] width 37 height 24
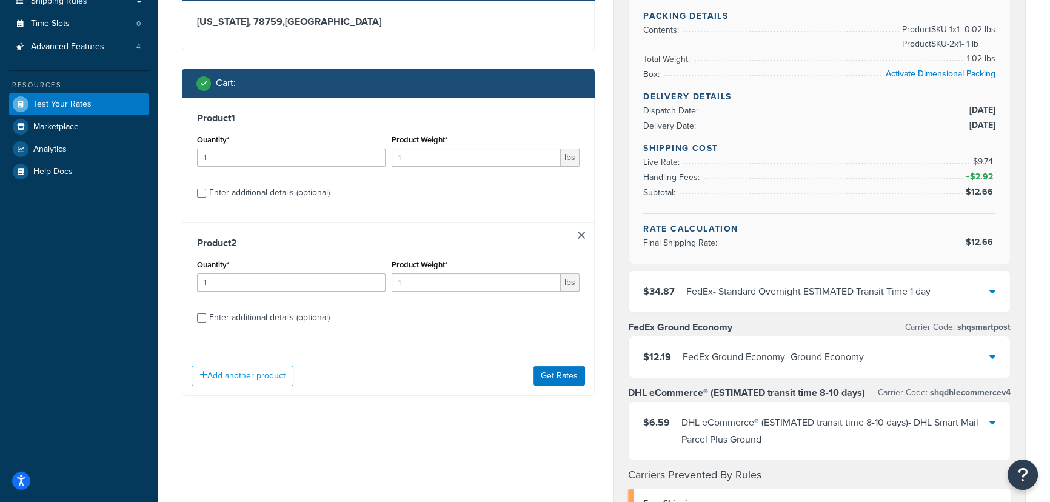
scroll to position [275, 0]
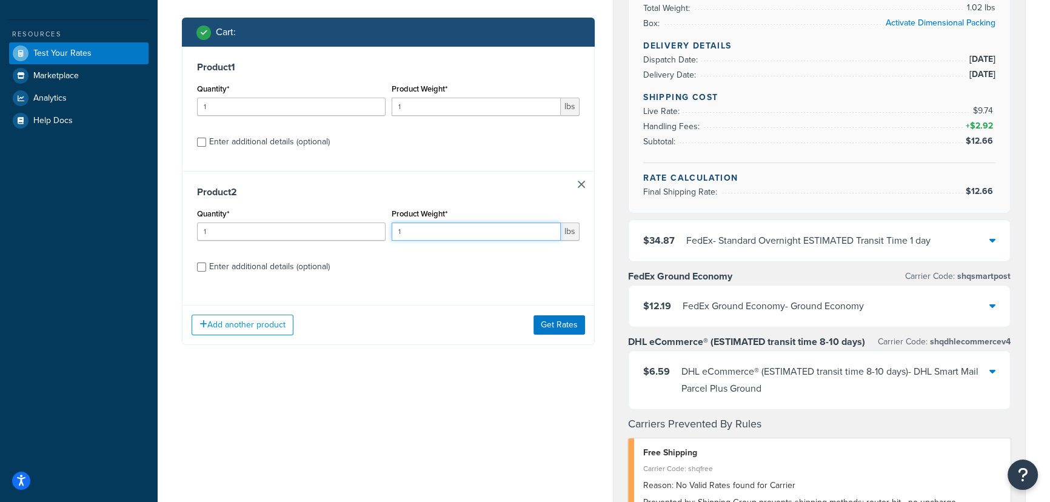
click at [477, 236] on input "1" at bounding box center [477, 232] width 170 height 18
type input "10"
click at [562, 327] on button "Get Rates" at bounding box center [560, 324] width 52 height 19
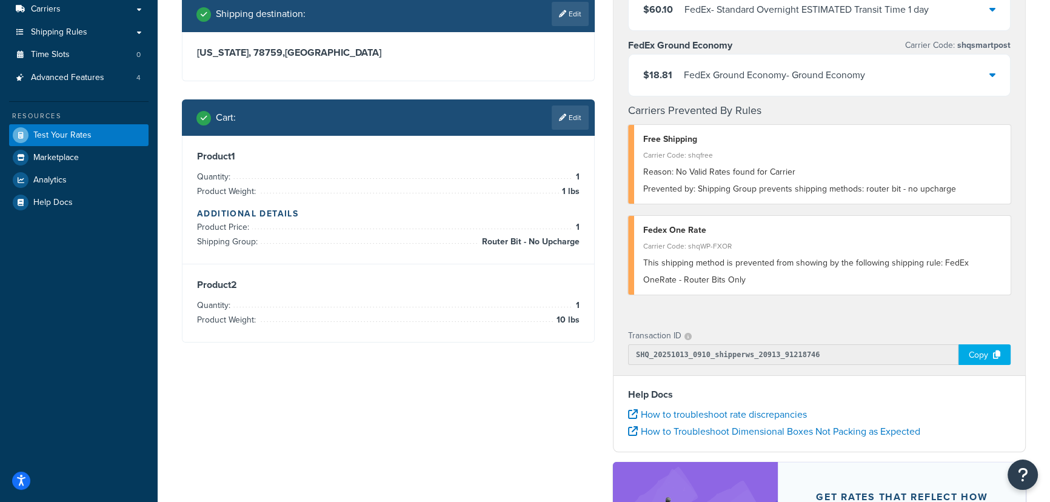
scroll to position [0, 0]
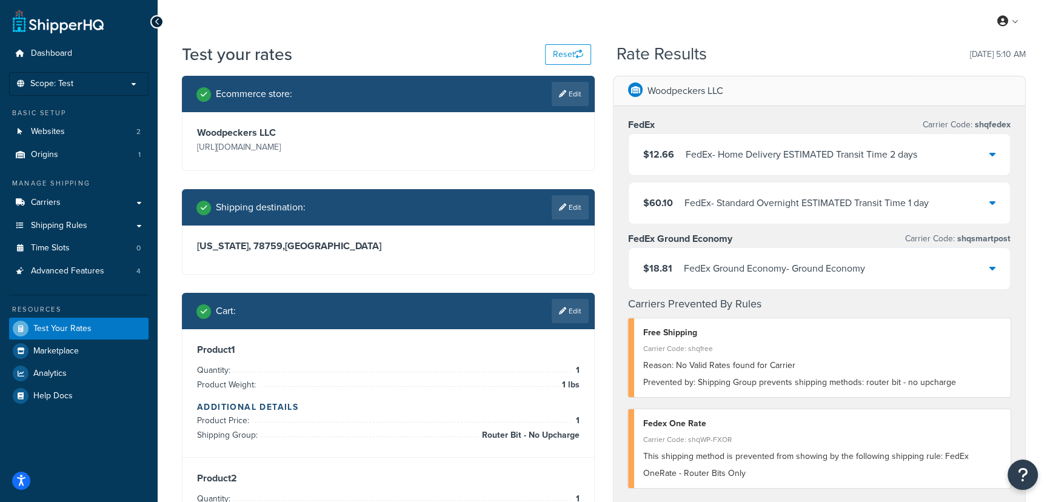
click at [873, 153] on div "FedEx - Home Delivery ESTIMATED Transit Time 2 days" at bounding box center [802, 154] width 232 height 17
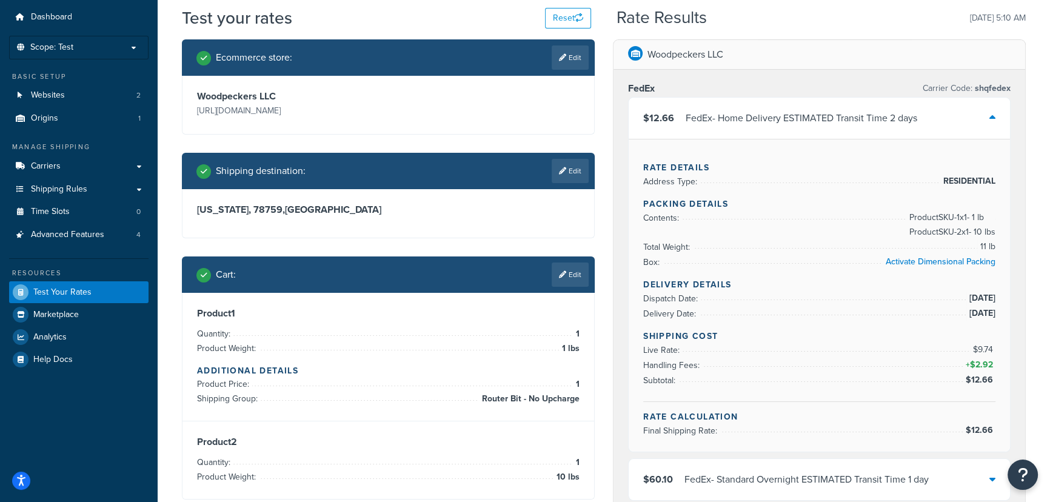
scroll to position [110, 0]
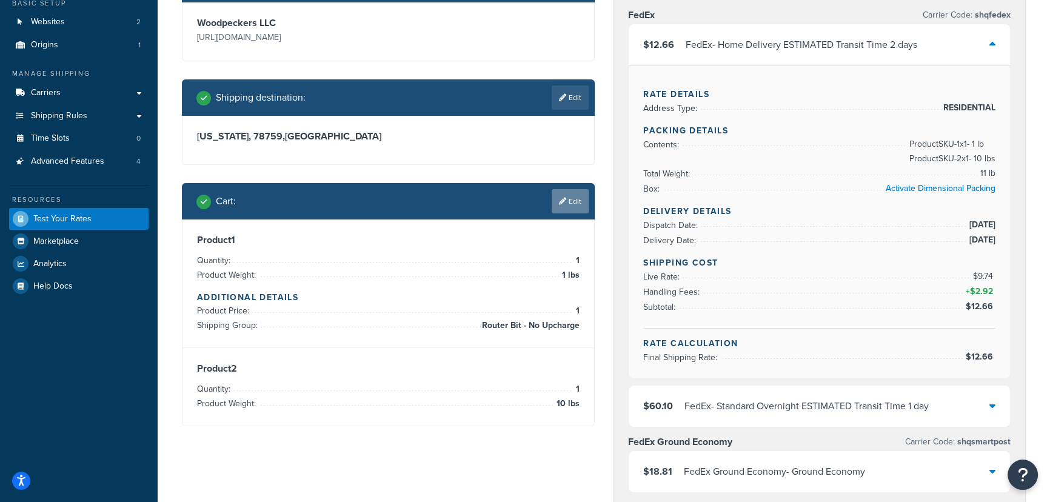
click at [578, 197] on link "Edit" at bounding box center [570, 201] width 37 height 24
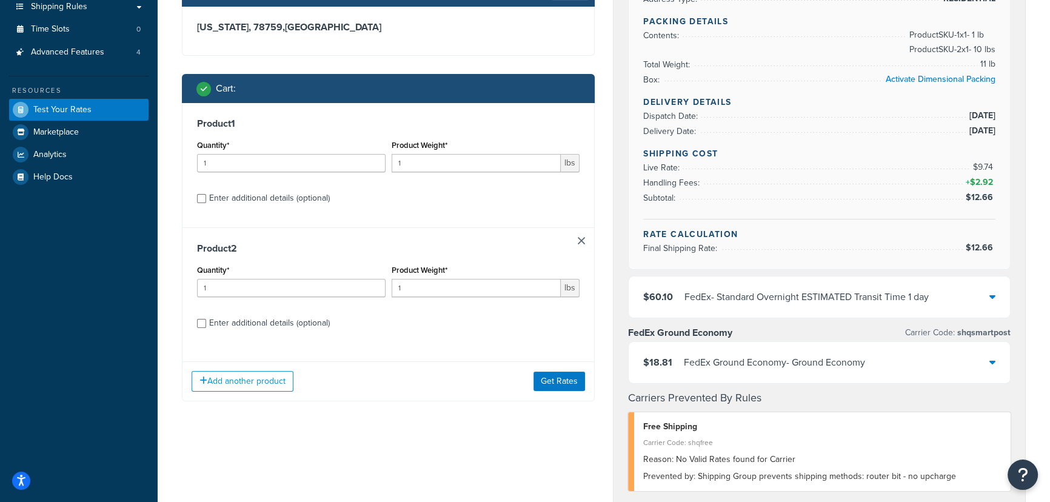
scroll to position [220, 0]
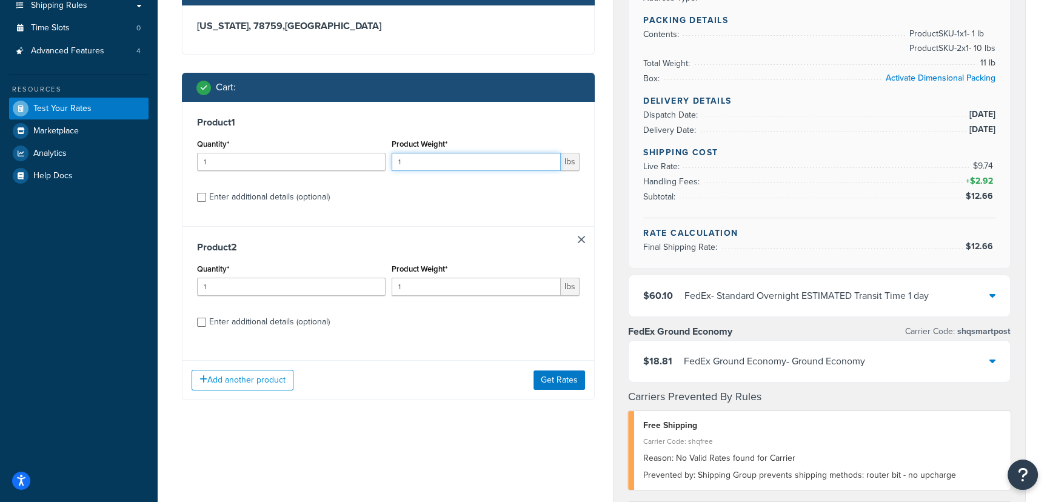
click at [455, 161] on input "1" at bounding box center [477, 162] width 170 height 18
type input ".01"
click at [440, 280] on input "1" at bounding box center [477, 287] width 170 height 18
type input "6"
click at [551, 376] on button "Get Rates" at bounding box center [560, 380] width 52 height 19
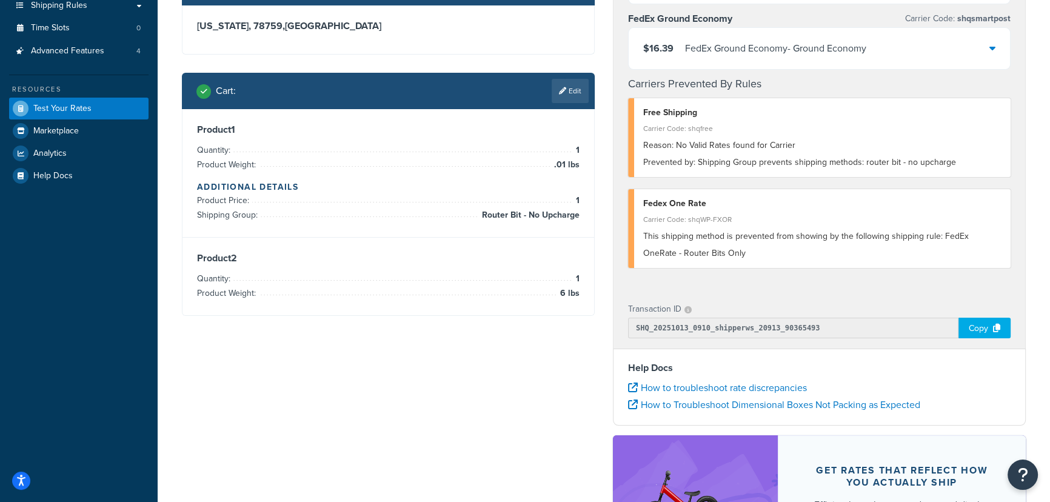
scroll to position [0, 0]
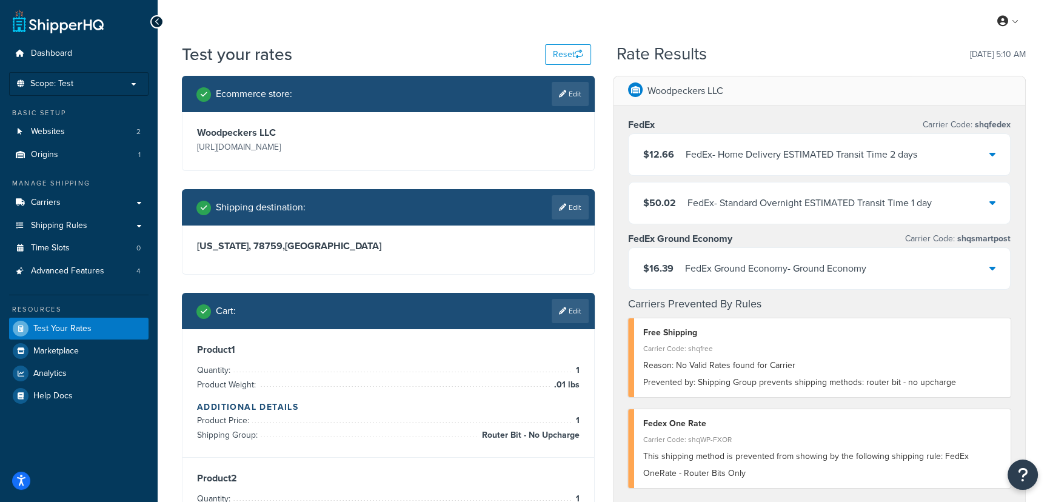
click at [982, 158] on div "$12.66 FedEx - Home Delivery ESTIMATED Transit Time 2 days" at bounding box center [819, 154] width 381 height 41
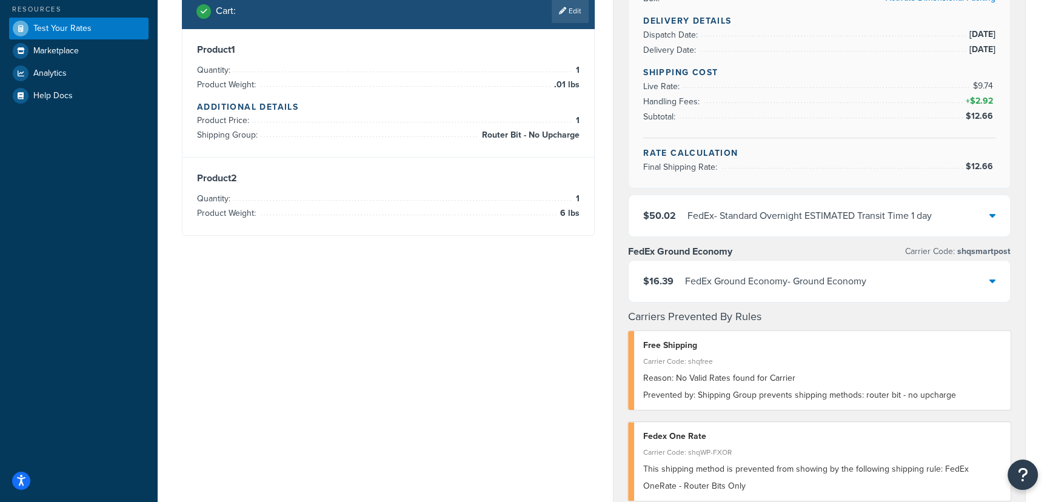
scroll to position [331, 0]
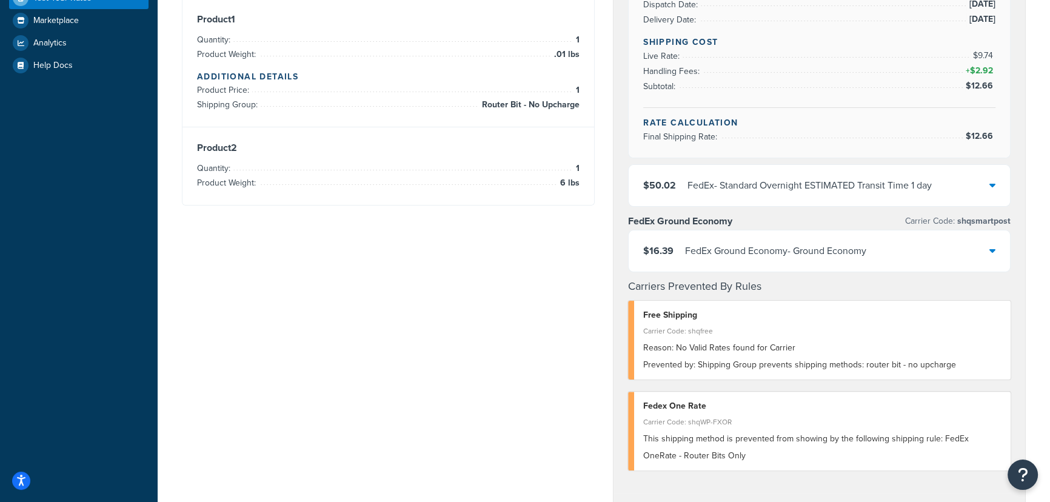
click at [987, 249] on div "$16.39 FedEx Ground Economy - Ground Economy" at bounding box center [819, 250] width 381 height 41
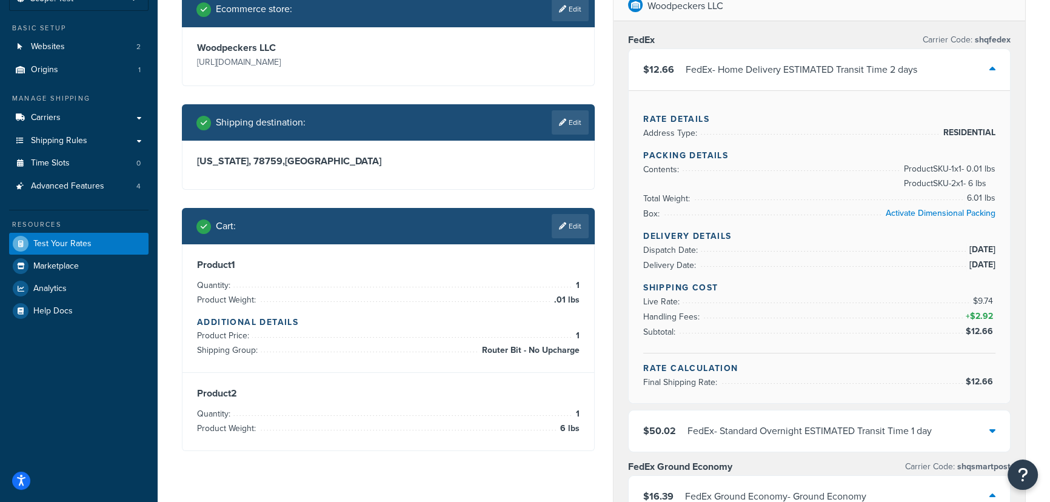
scroll to position [0, 0]
